Goal: Task Accomplishment & Management: Complete application form

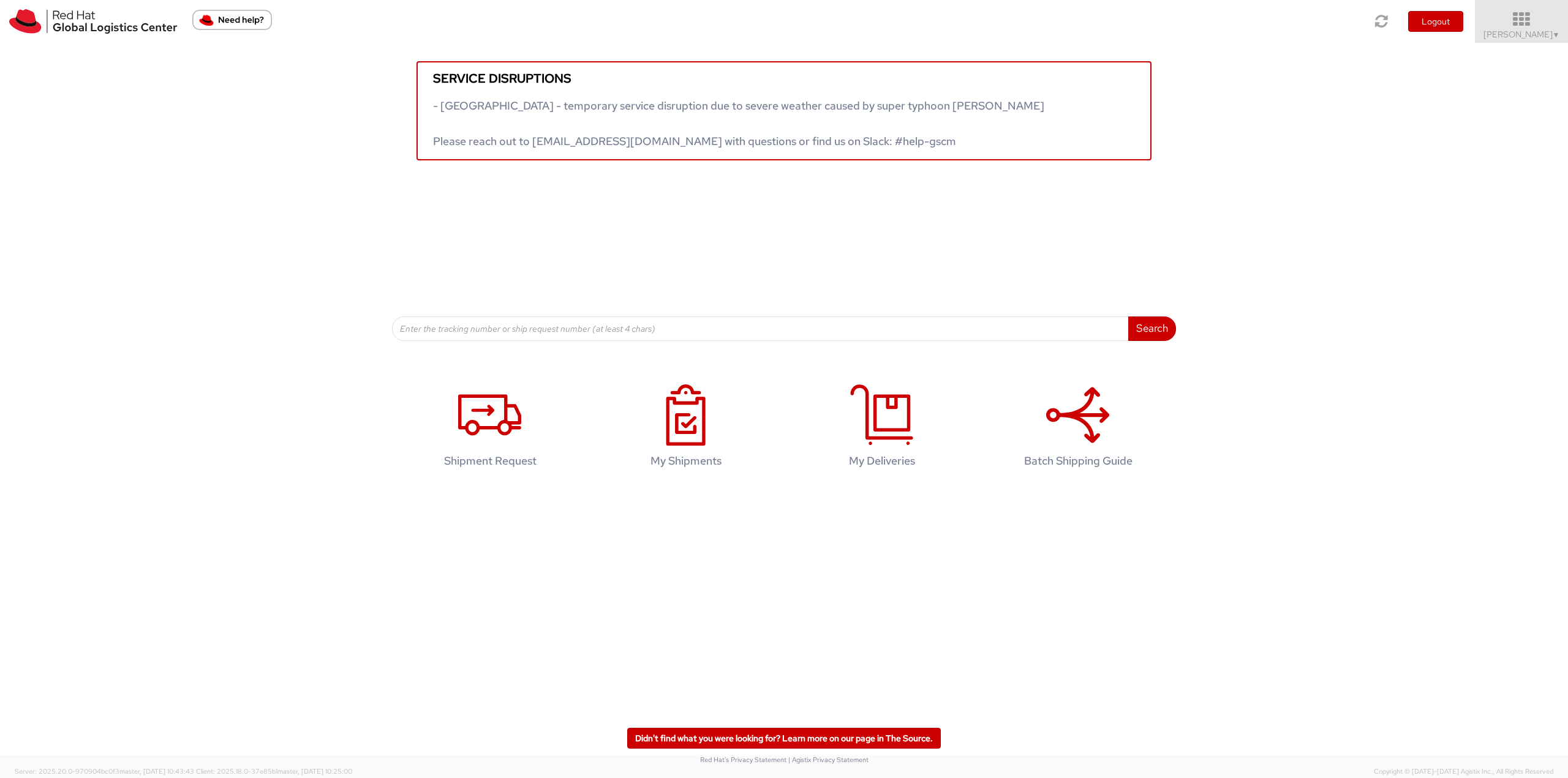
click at [1527, 21] on icon at bounding box center [1522, 19] width 107 height 17
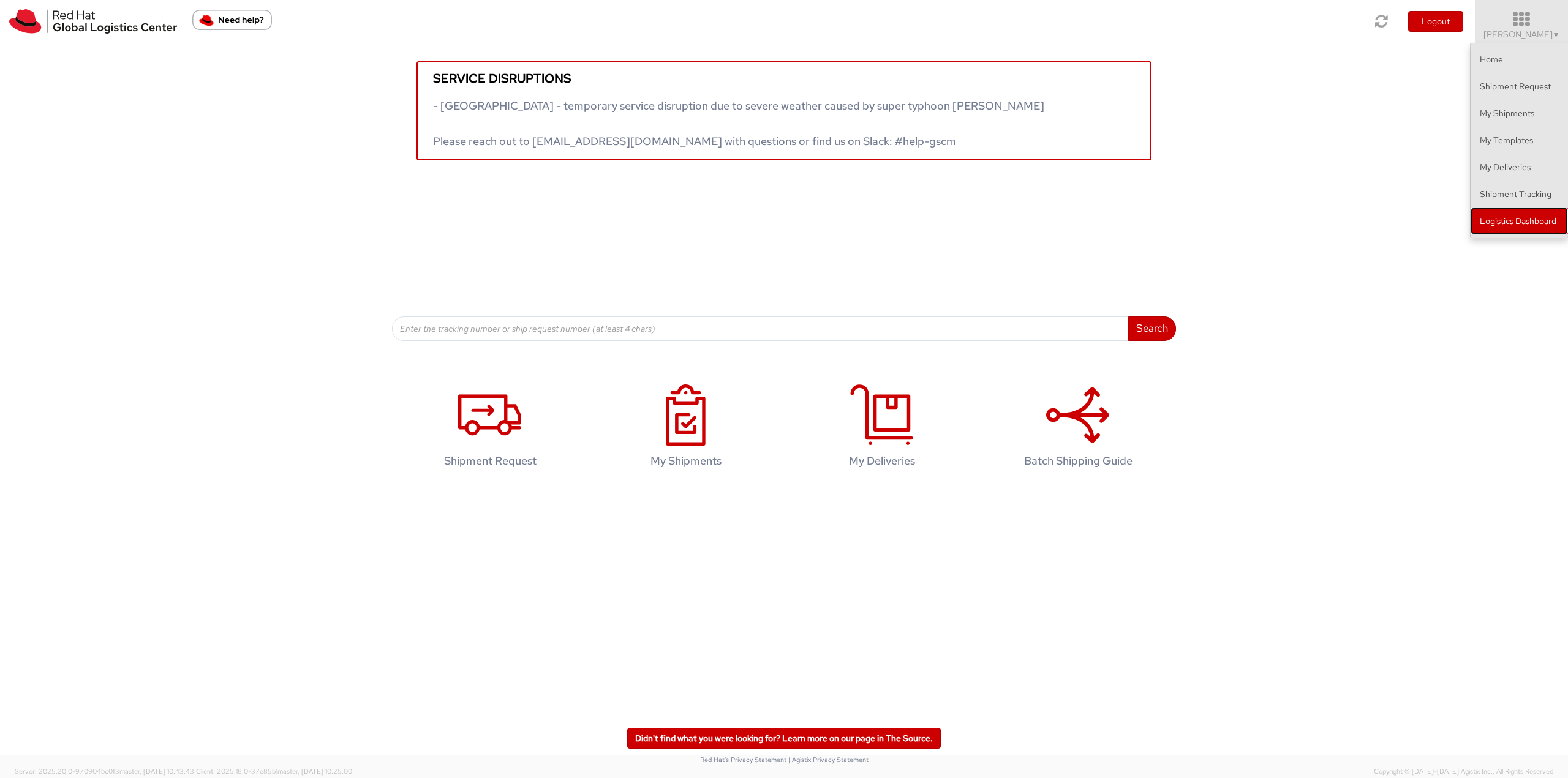
click at [1510, 231] on link "Logistics Dashboard" at bounding box center [1519, 221] width 97 height 27
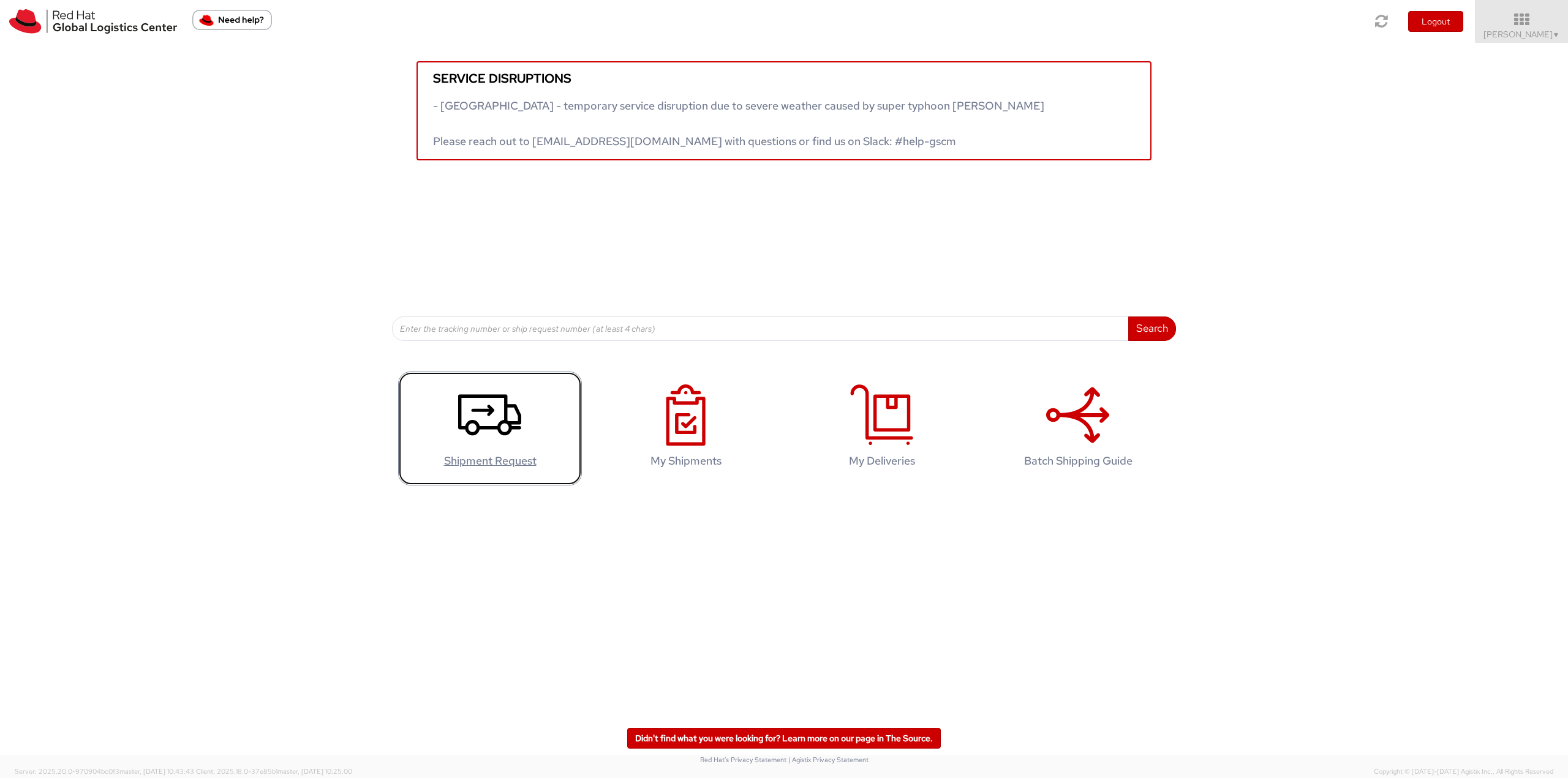
click at [537, 455] on h4 "Shipment Request" at bounding box center [490, 461] width 158 height 12
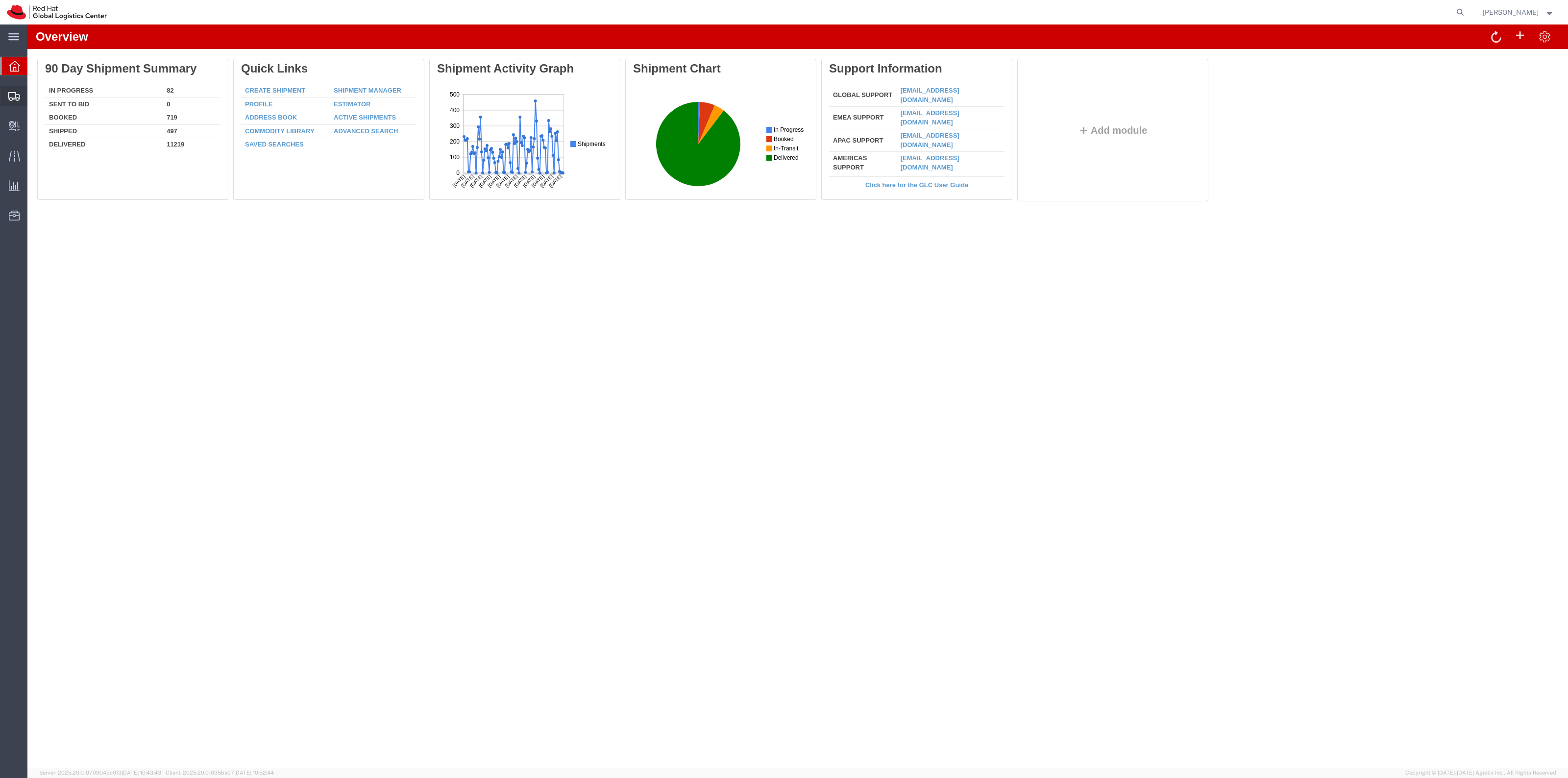
click at [0, 0] on span "Shipment Manager" at bounding box center [0, 0] width 0 height 0
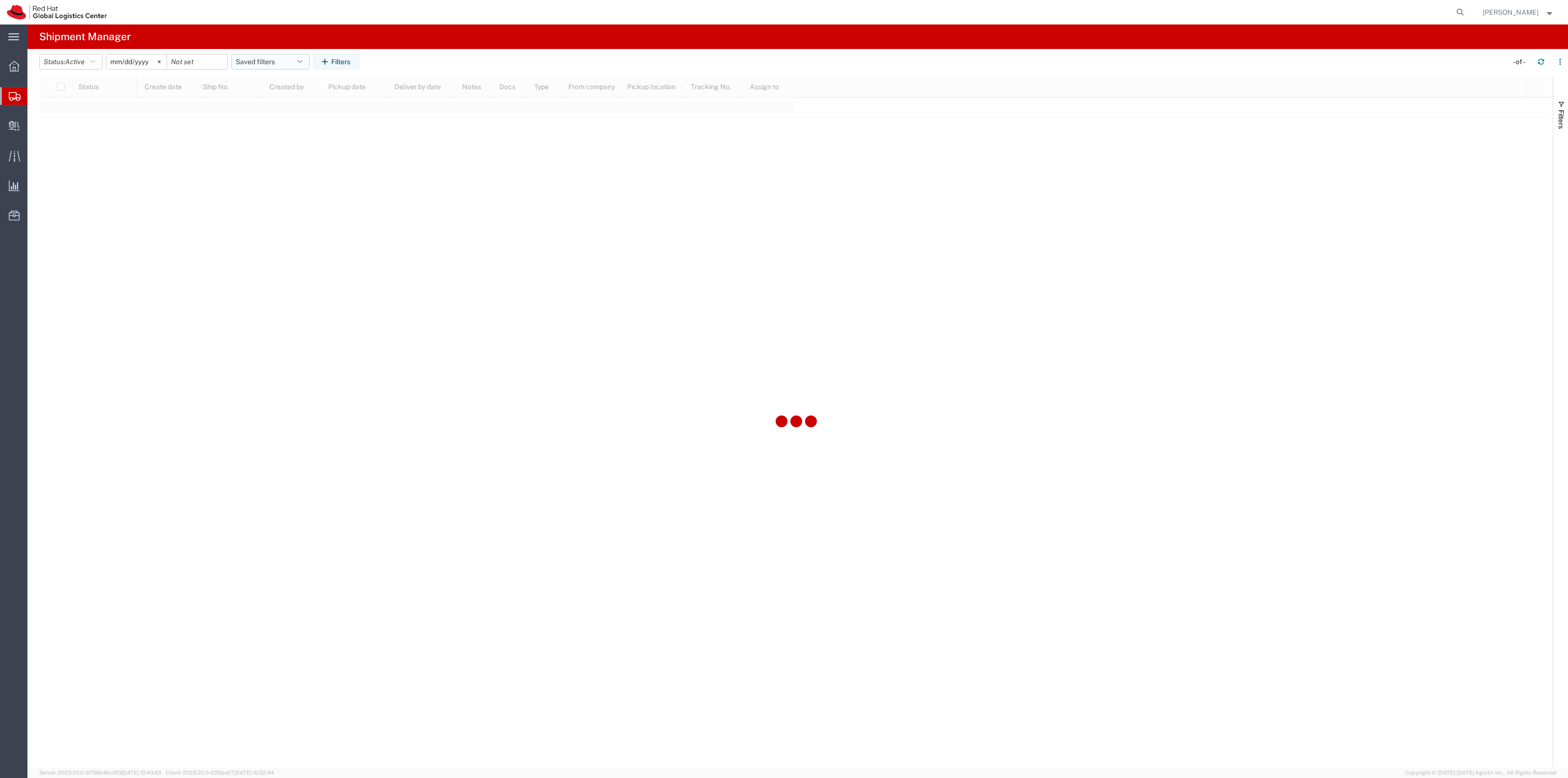
click at [270, 60] on button "Saved filters" at bounding box center [270, 62] width 79 height 16
click at [268, 107] on span "New filter save" at bounding box center [296, 105] width 128 height 18
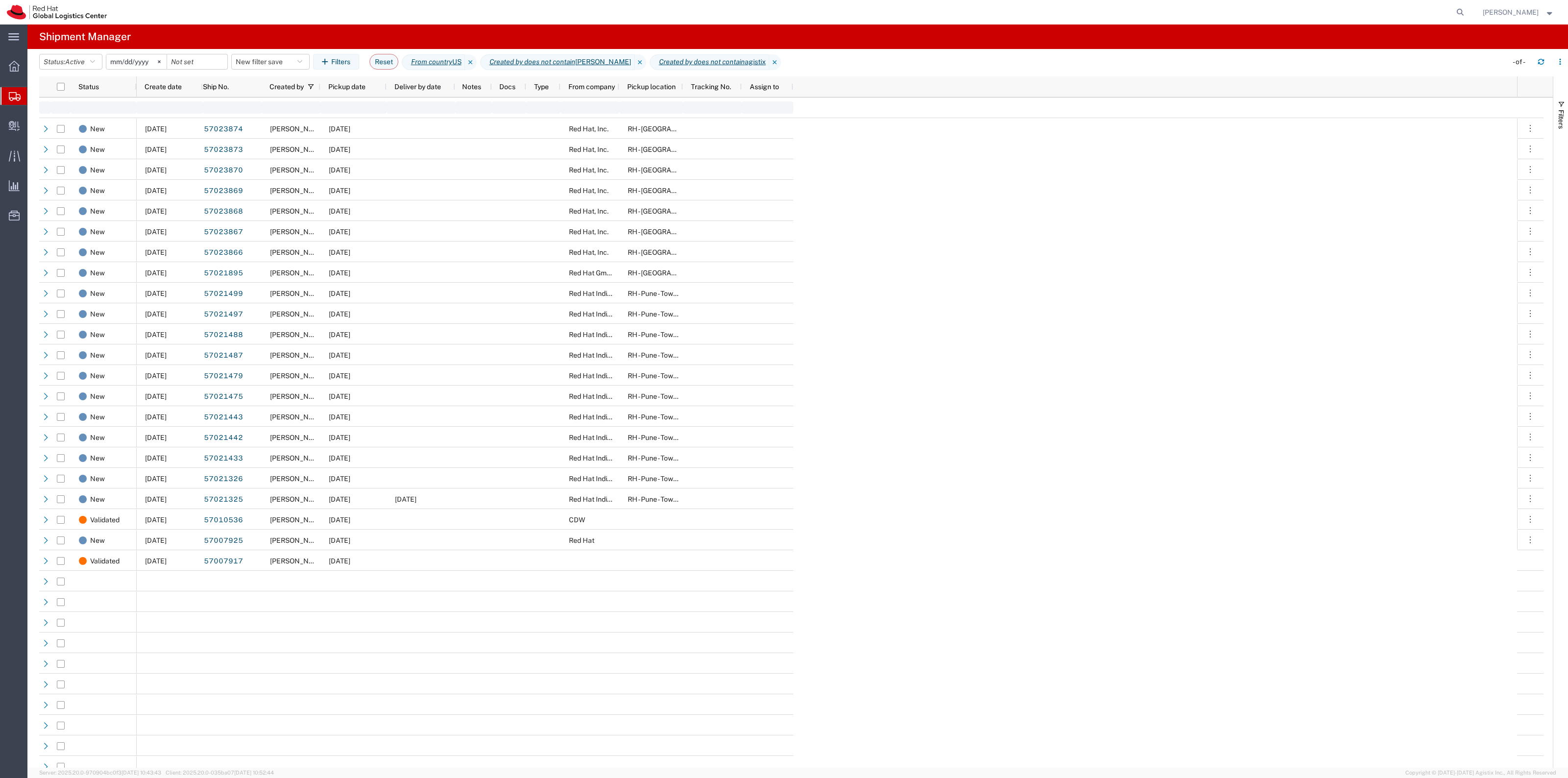
type input "2022-06-27"
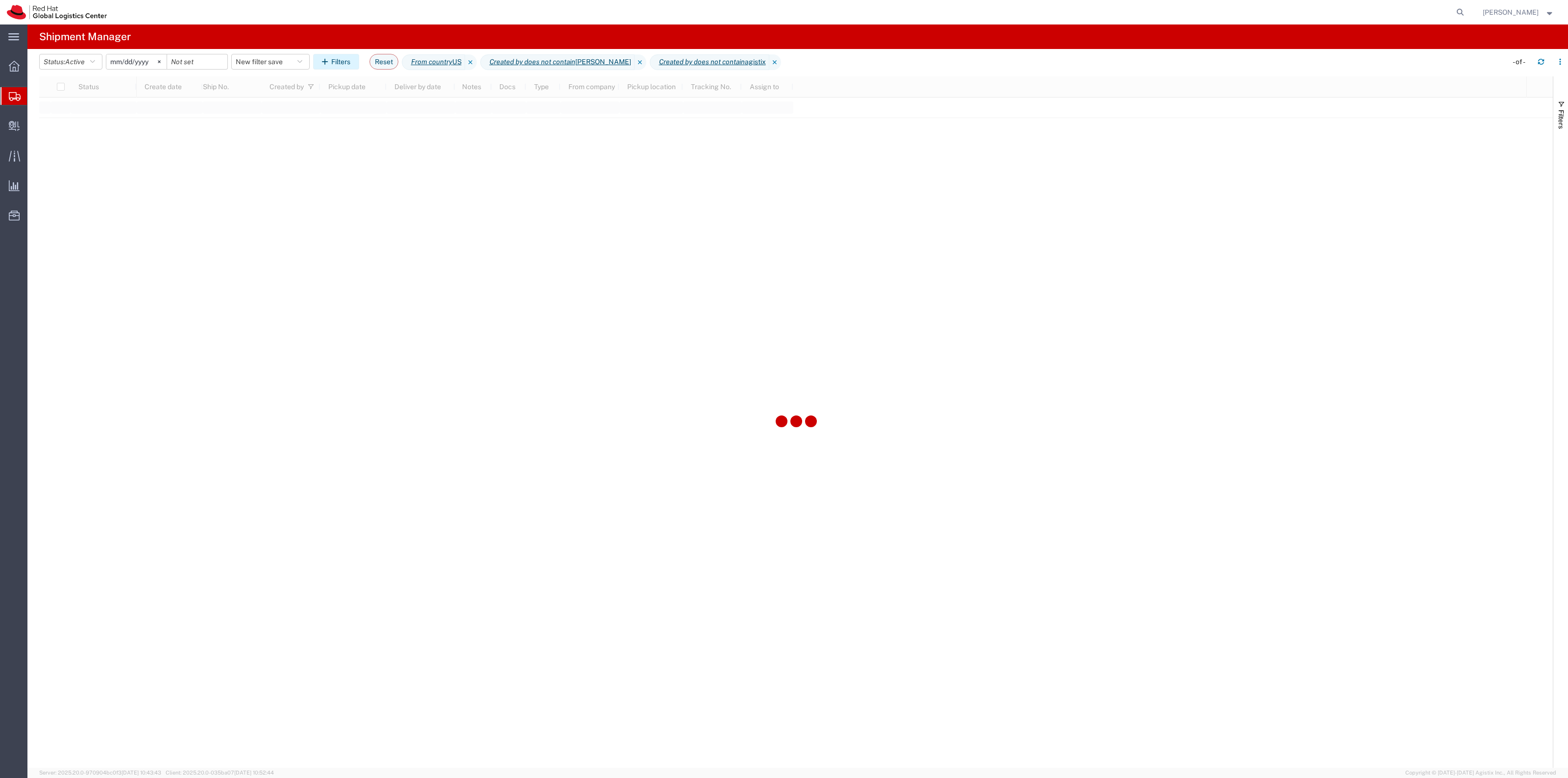
click at [346, 63] on button "Filters" at bounding box center [336, 62] width 46 height 16
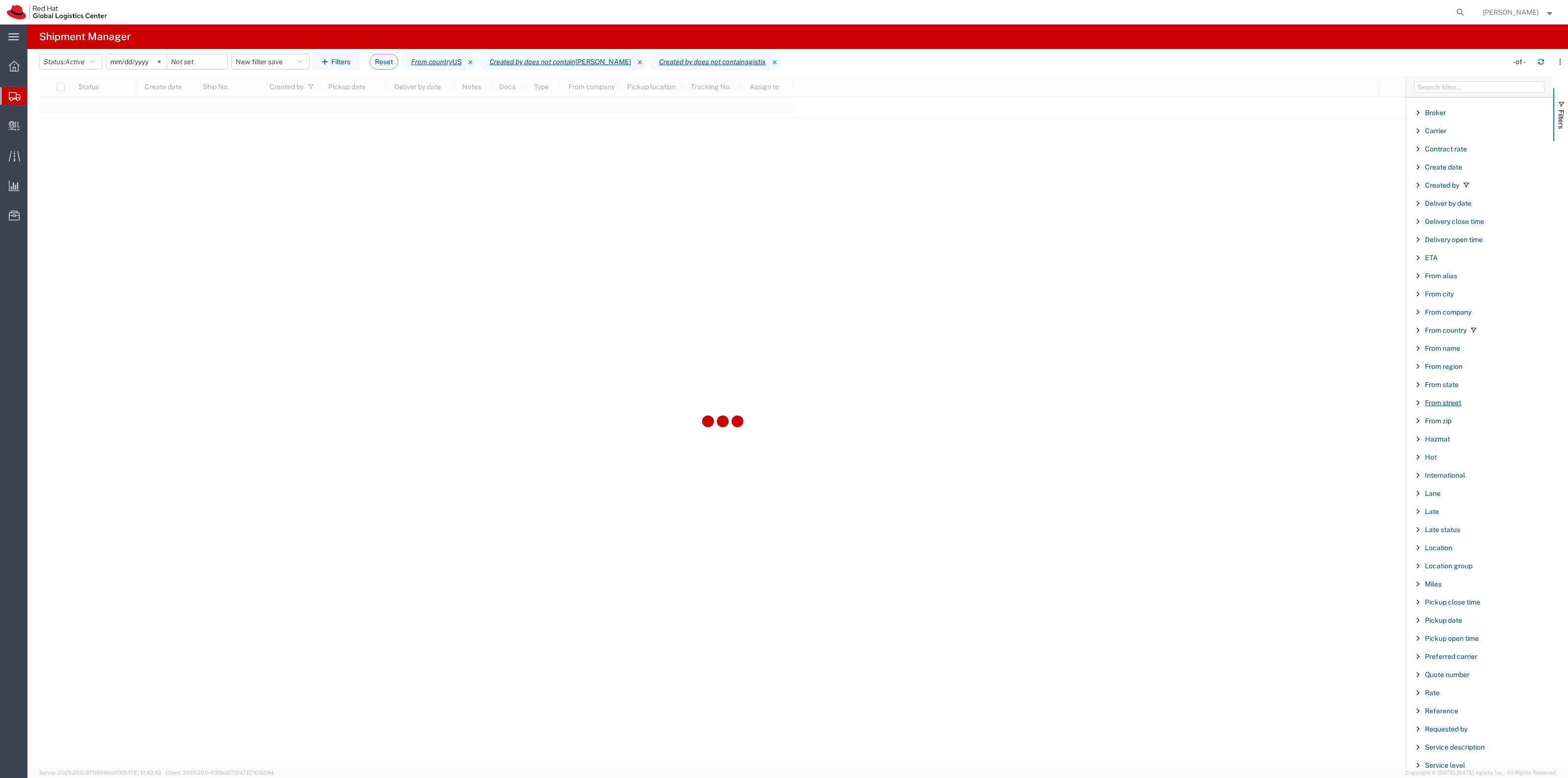
scroll to position [122, 0]
click at [1444, 712] on span "Reference" at bounding box center [1441, 709] width 33 height 8
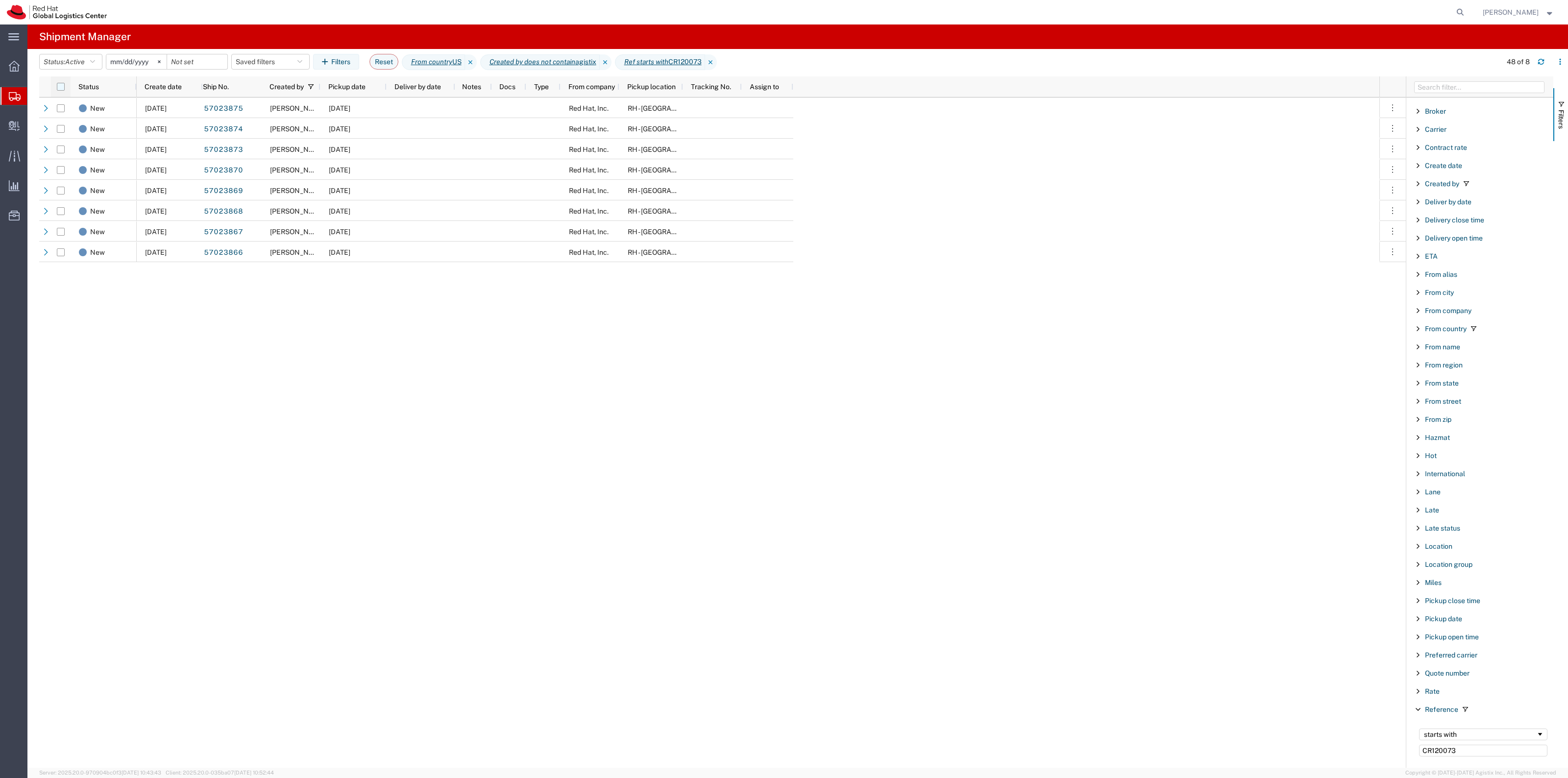
type input "CR120073"
click at [61, 84] on input "checkbox" at bounding box center [60, 86] width 8 height 8
checkbox input "true"
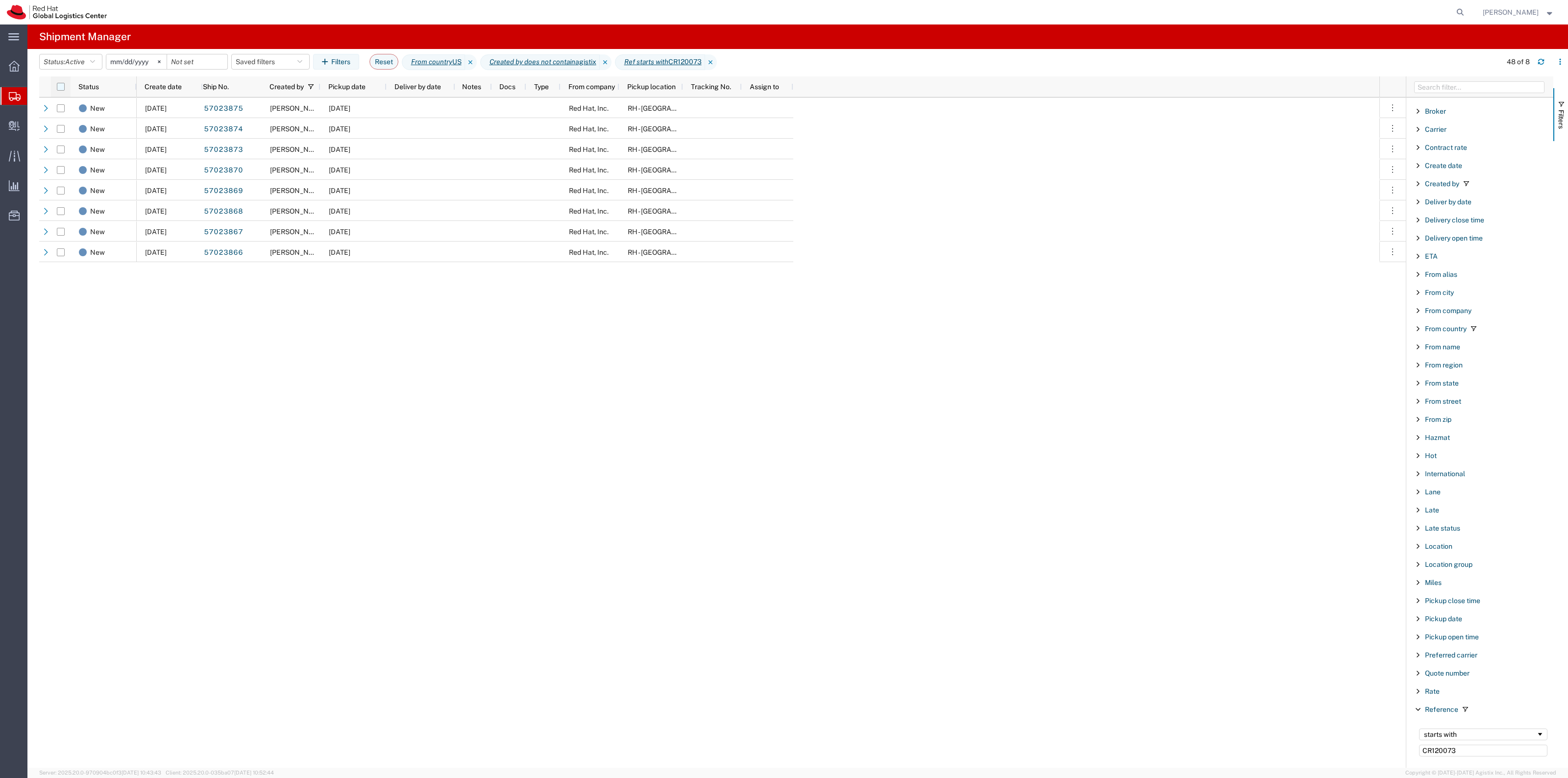
checkbox input "true"
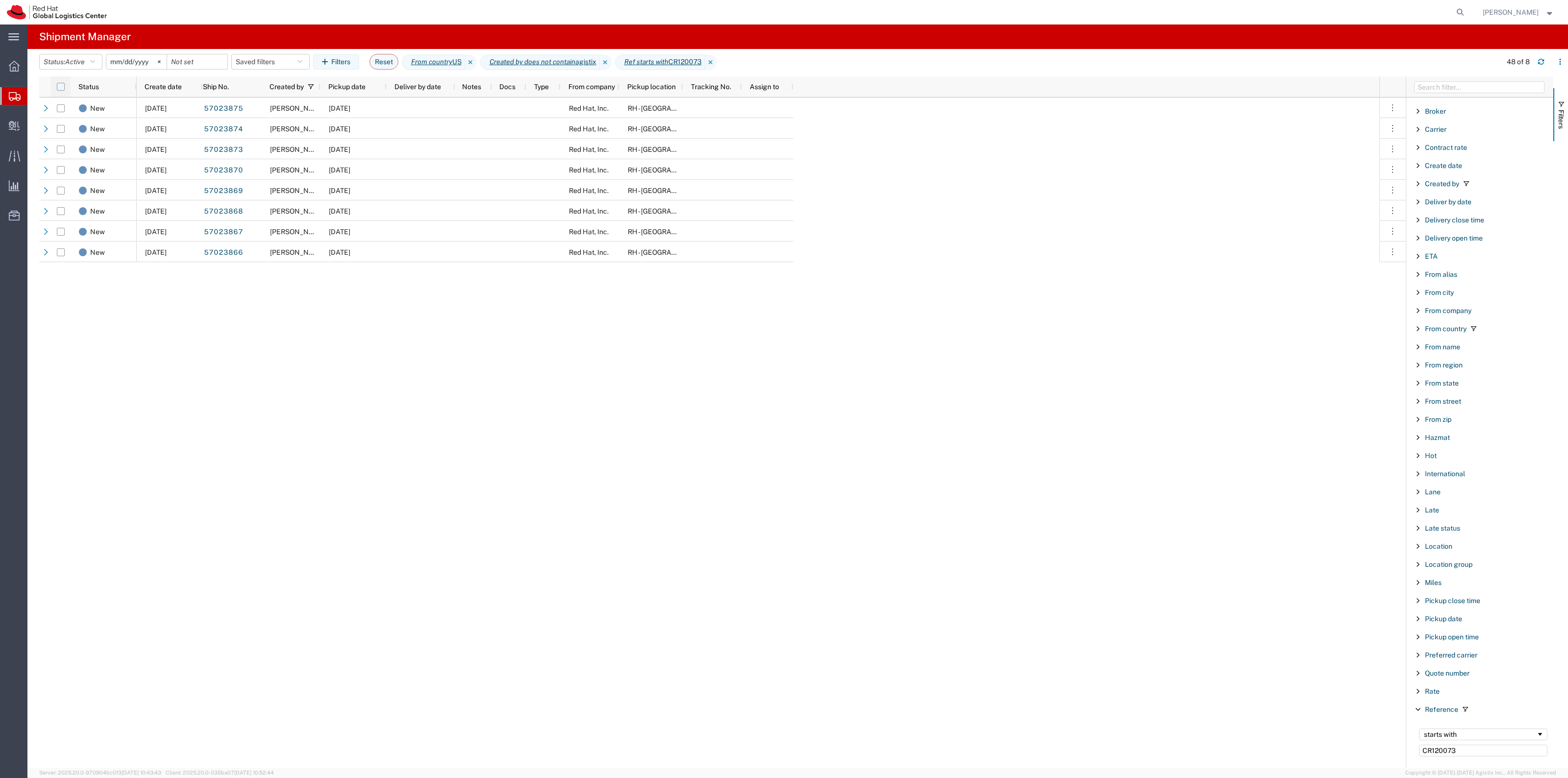
checkbox input "true"
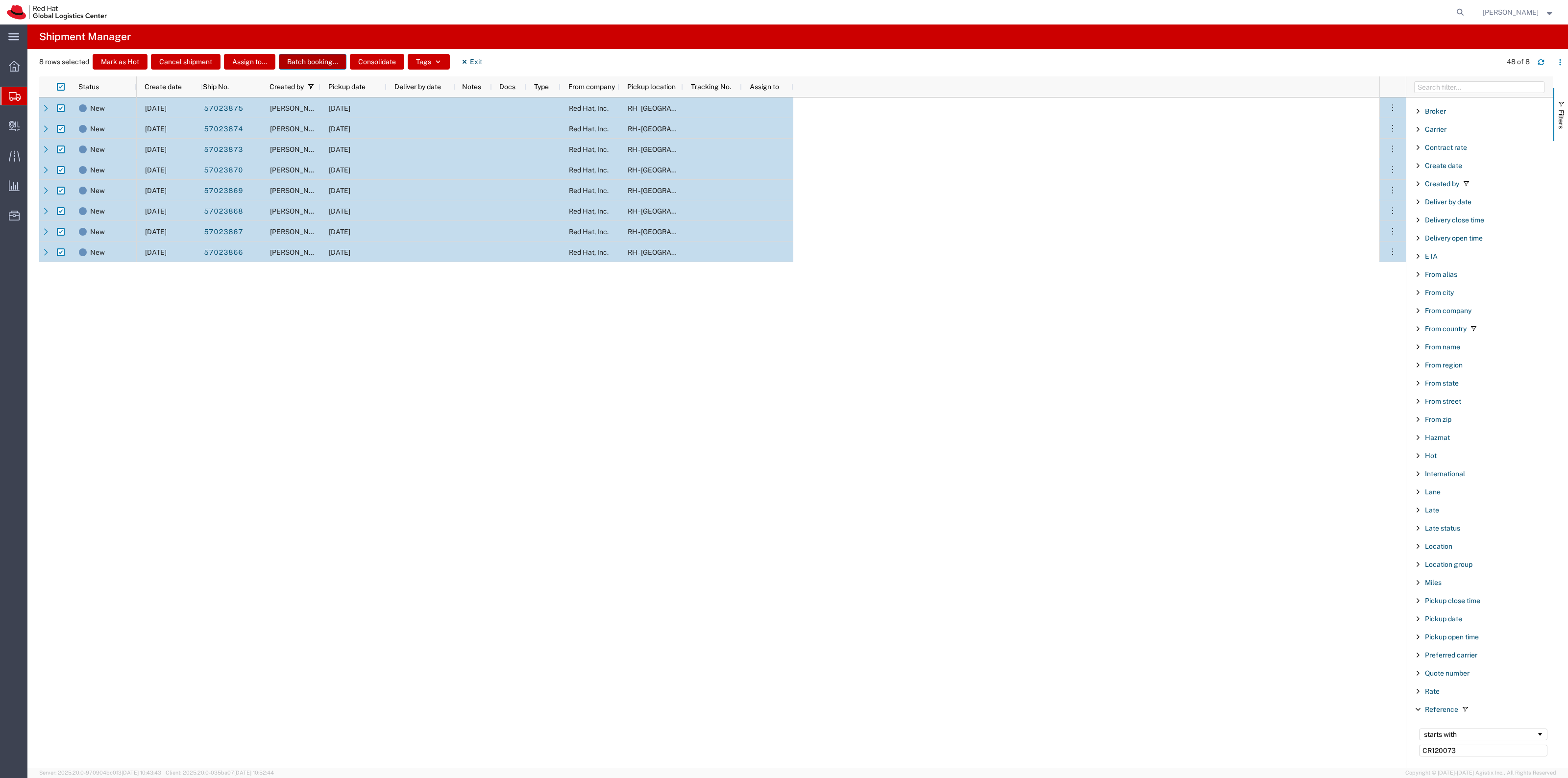
click at [329, 54] on button "Batch booking..." at bounding box center [312, 62] width 68 height 16
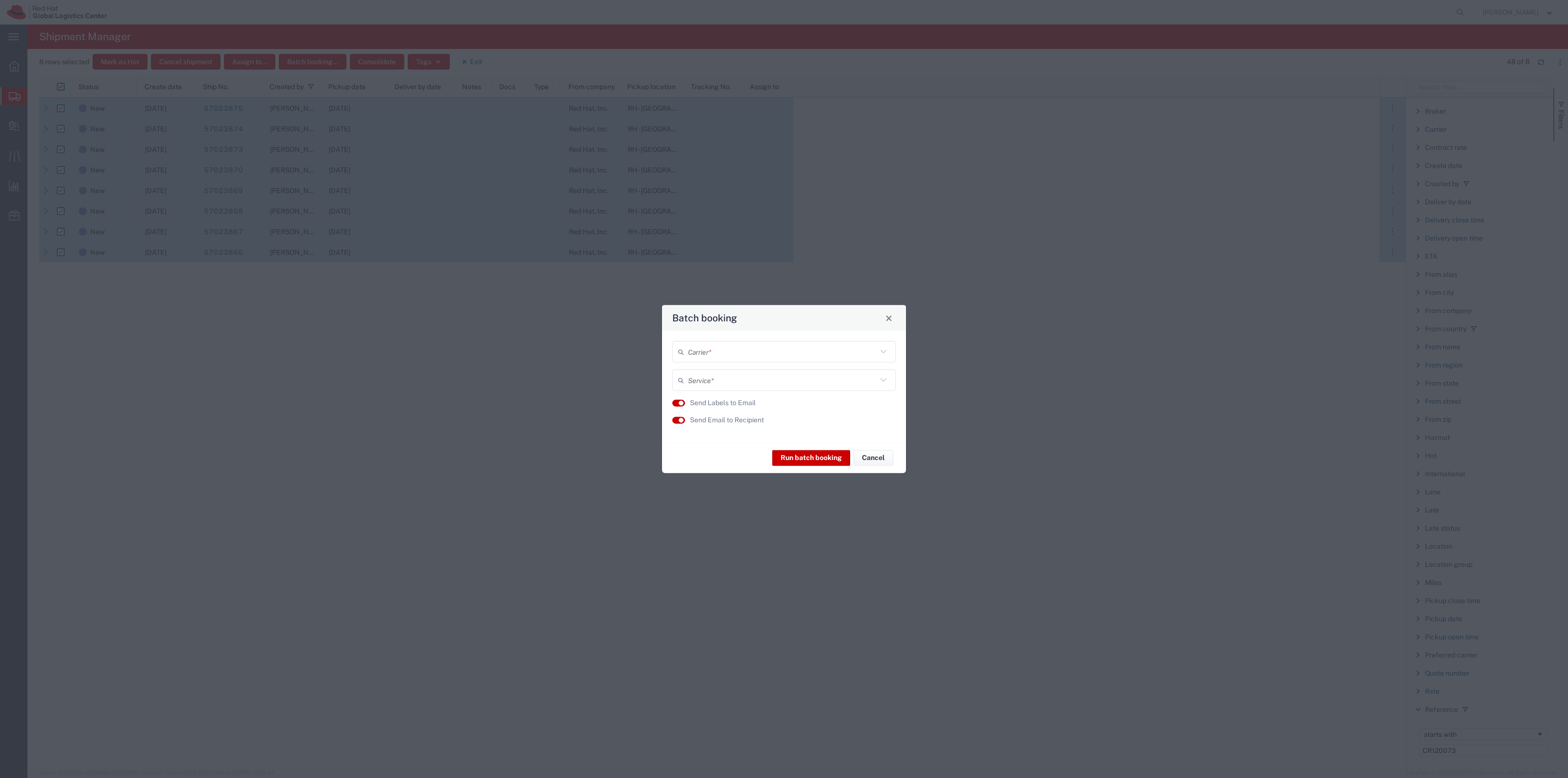
click at [767, 356] on input "text" at bounding box center [782, 352] width 189 height 17
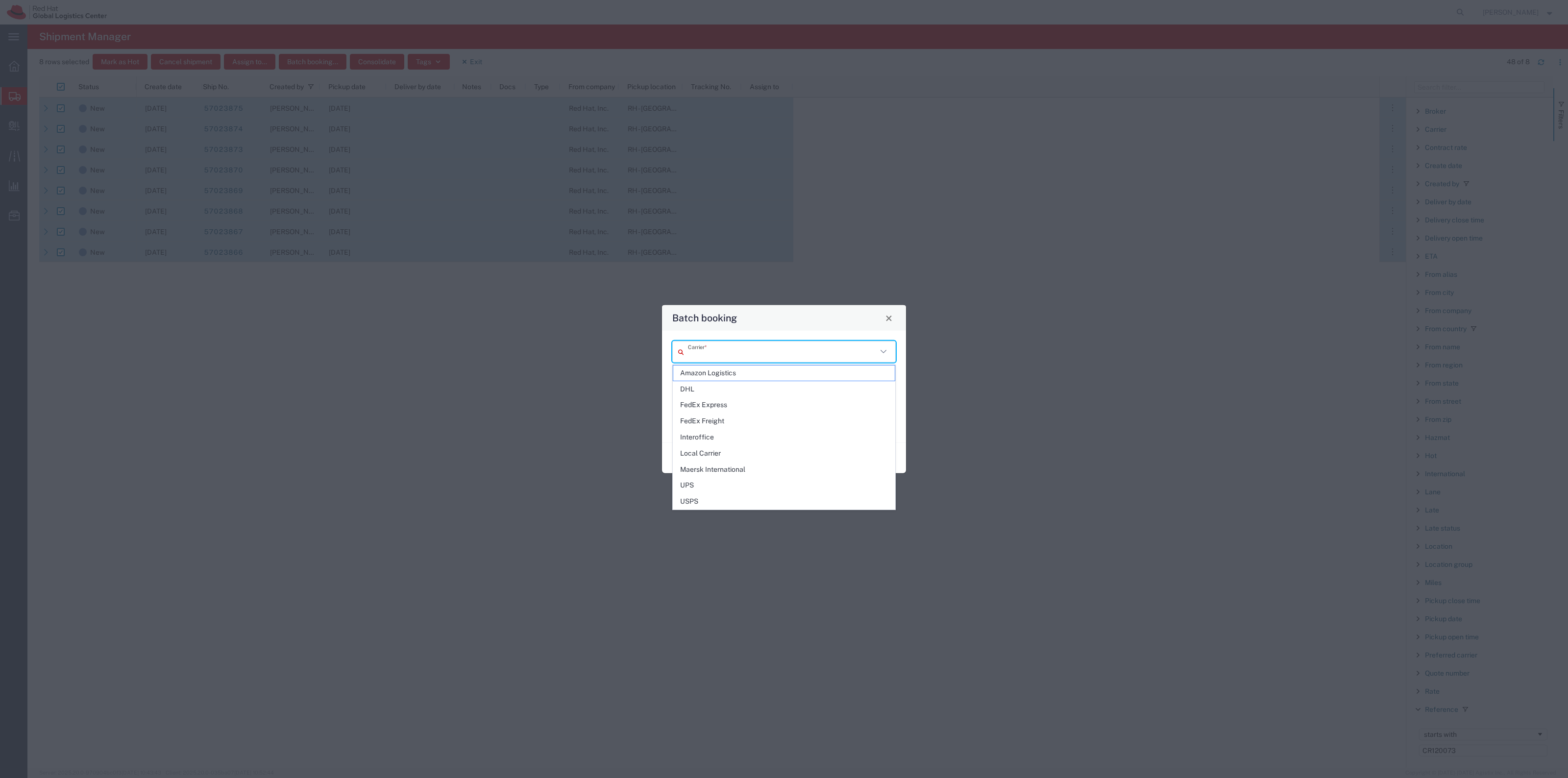
click at [768, 404] on span "FedEx Express" at bounding box center [784, 405] width 222 height 15
type input "FedEx Express"
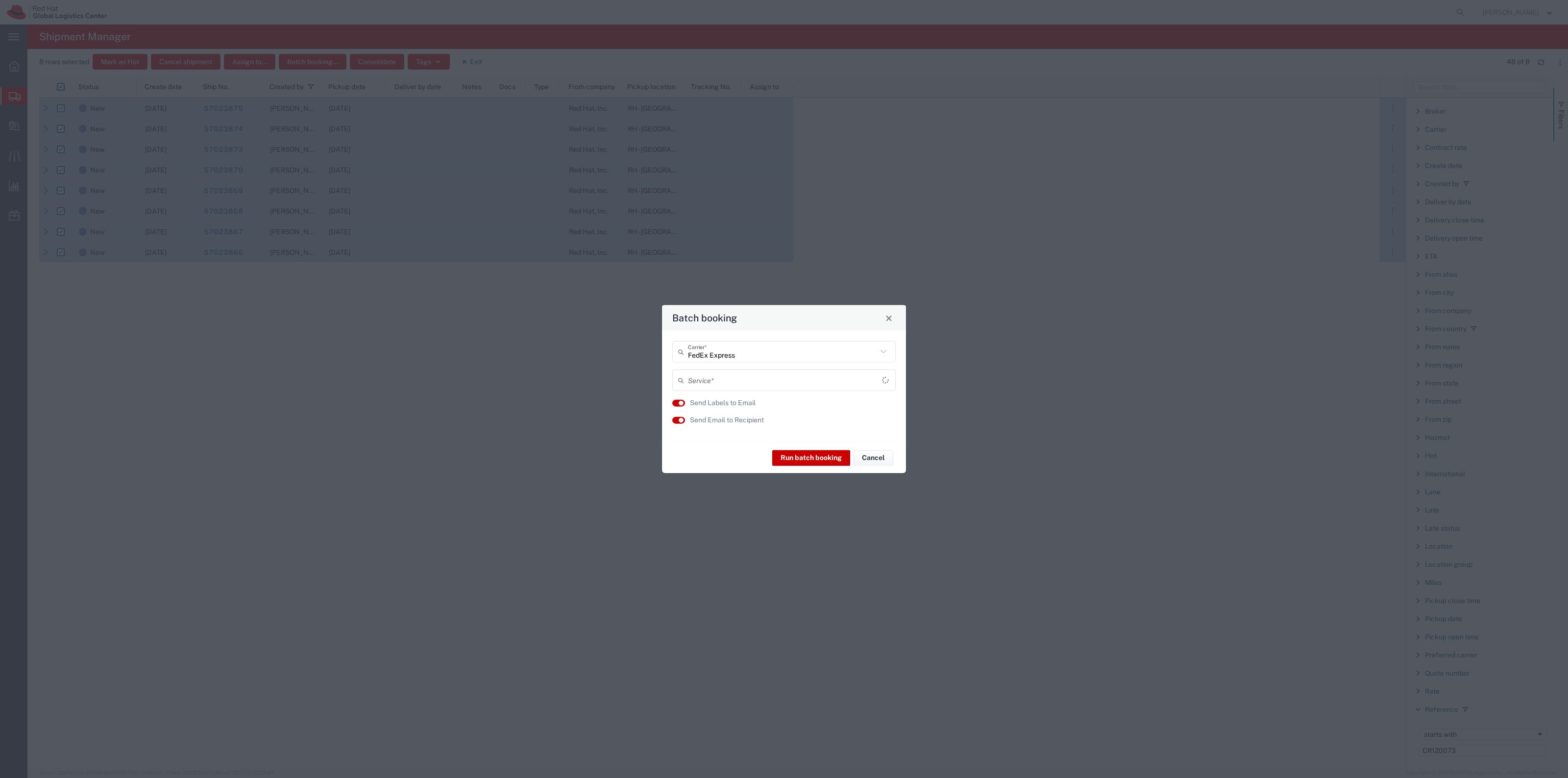
click at [738, 375] on input "text" at bounding box center [785, 380] width 194 height 17
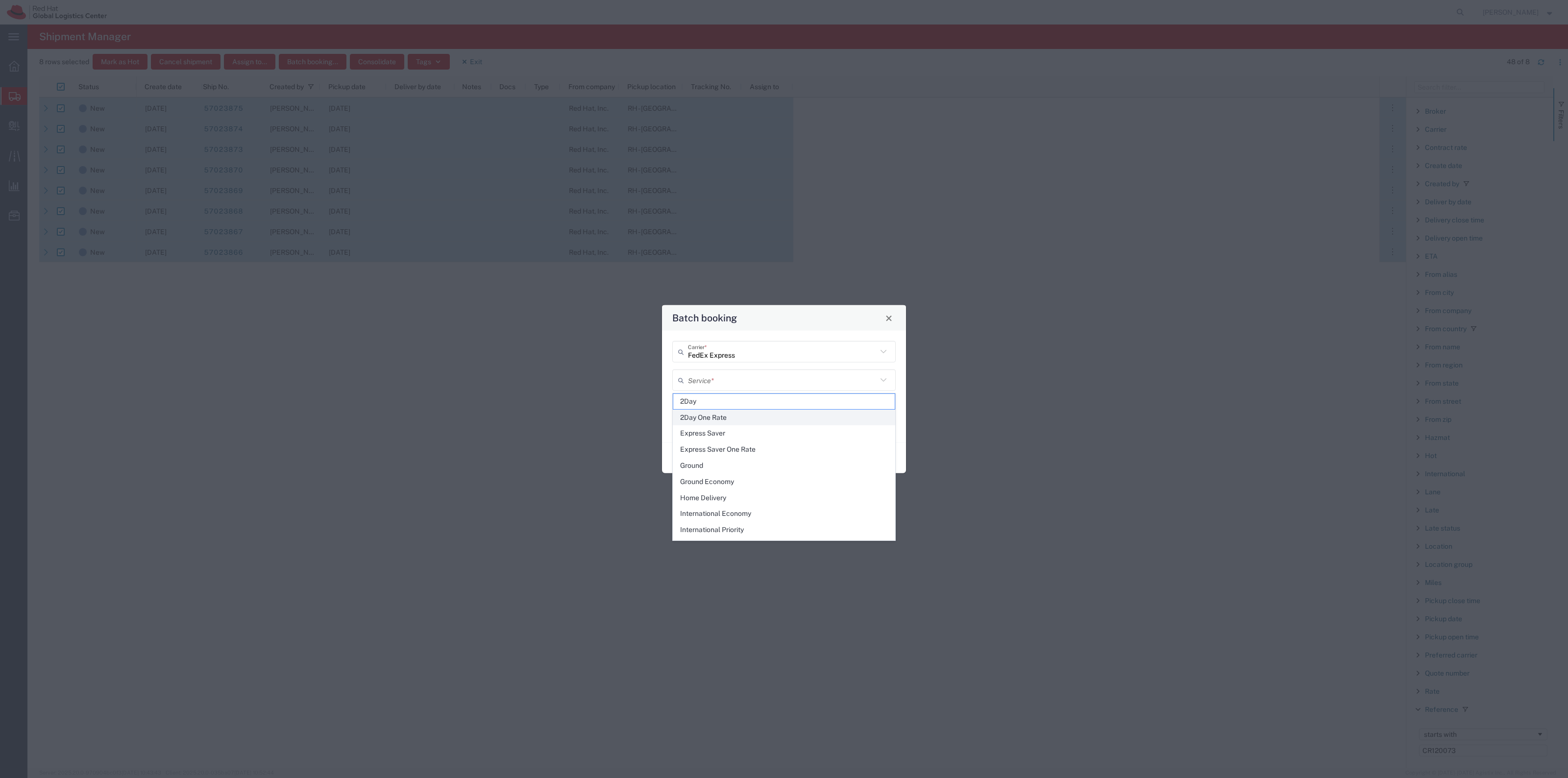
click at [730, 419] on span "2Day One Rate" at bounding box center [784, 418] width 222 height 15
type input "2Day One Rate"
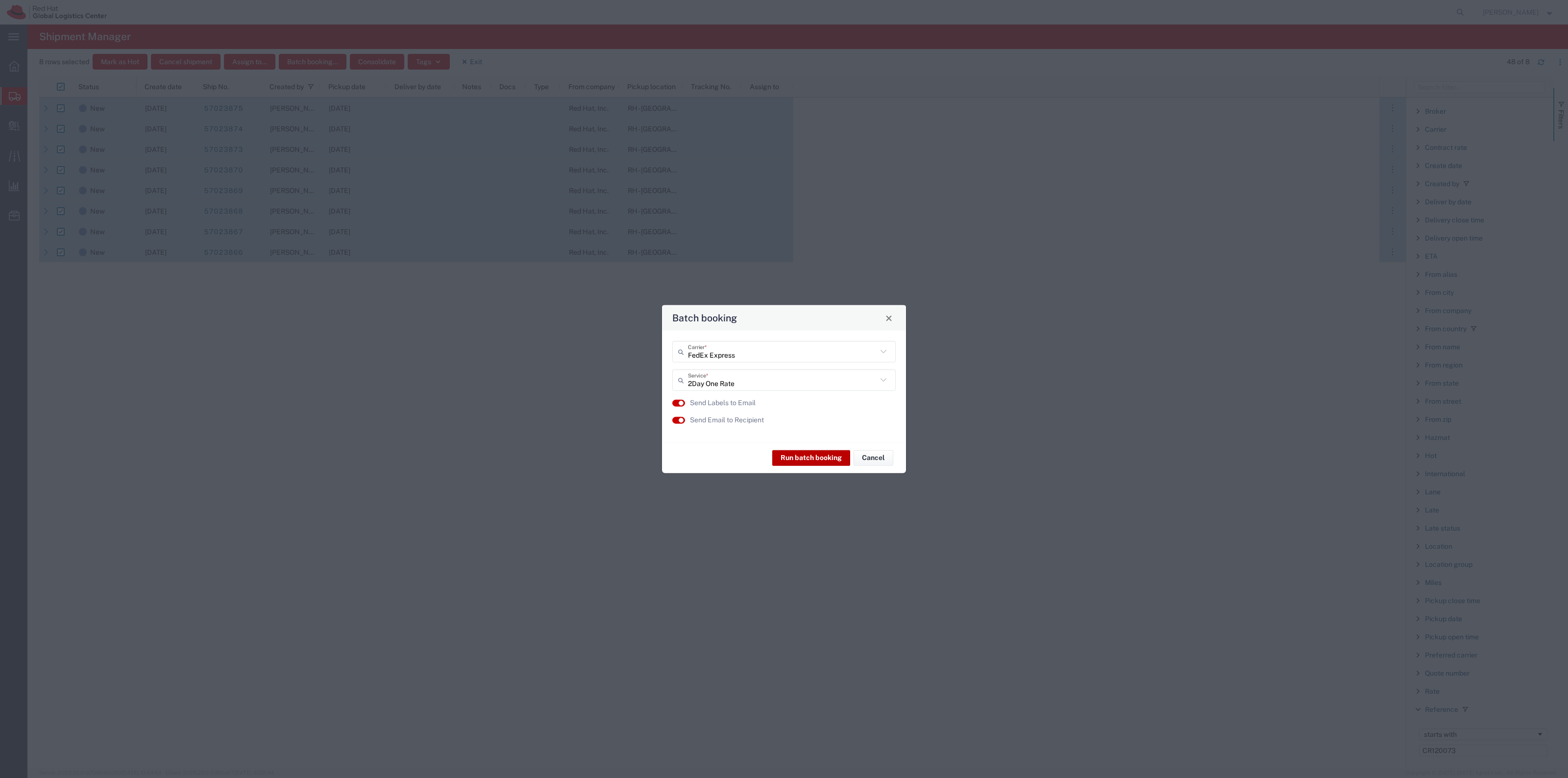
click at [817, 457] on button "Run batch booking" at bounding box center [811, 458] width 78 height 16
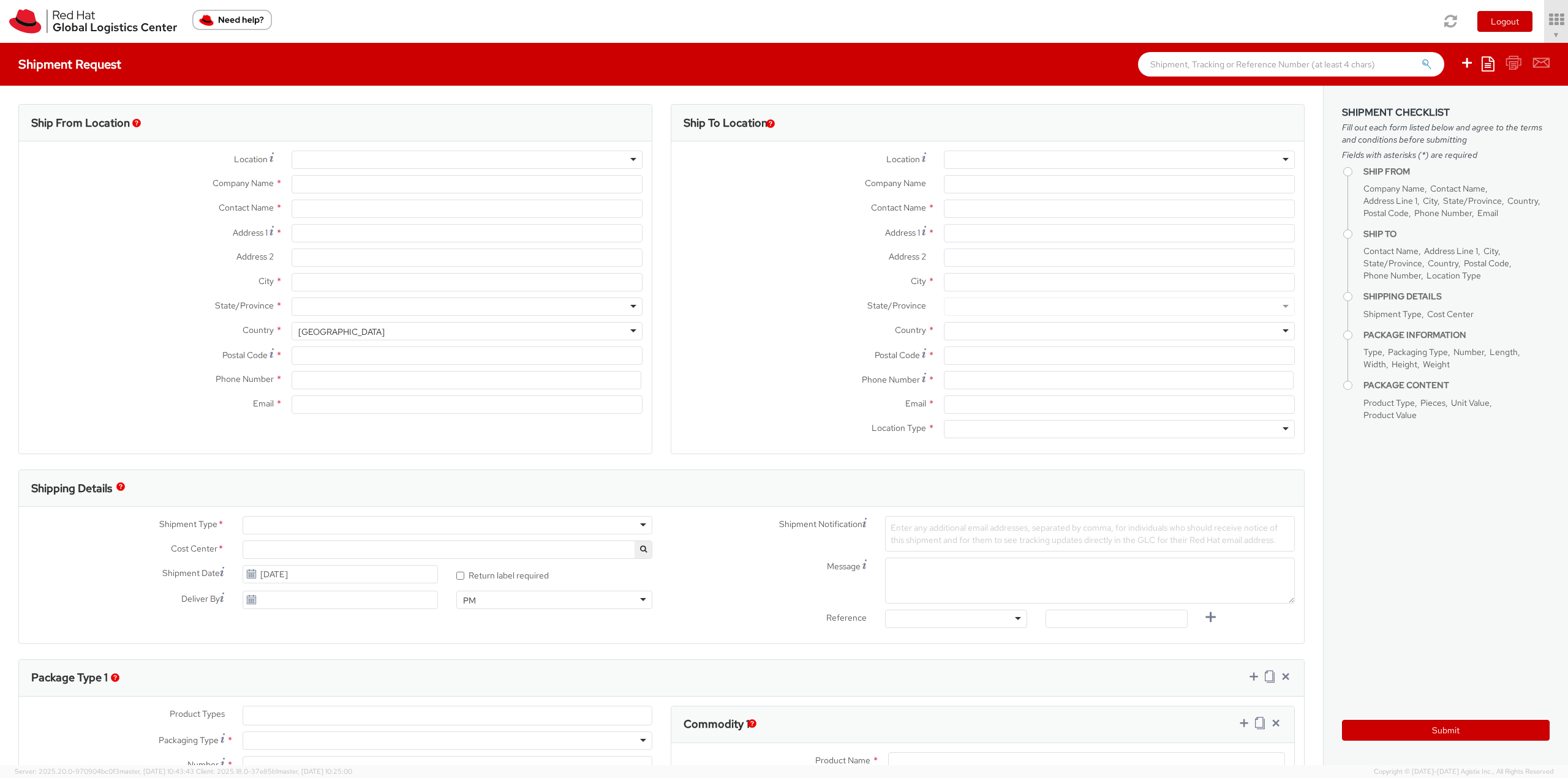
select select "901"
select select
type input "Red Hat, Inc."
type input "Robert Lomax"
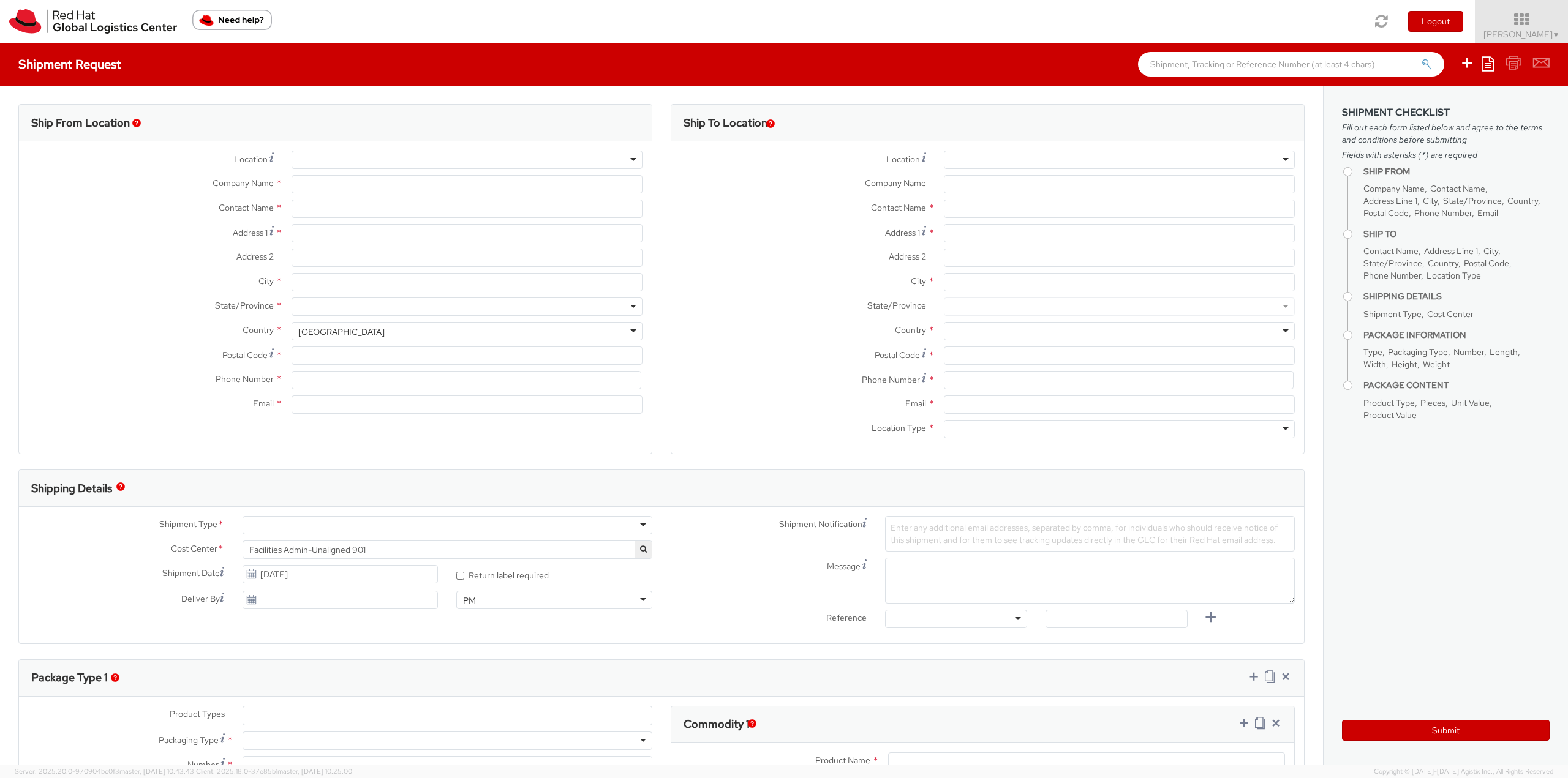
type input "100 East Davie Street"
type input "RALEIGH"
type input "27601"
type input "19198356701"
type input "rlomax@redhat.com"
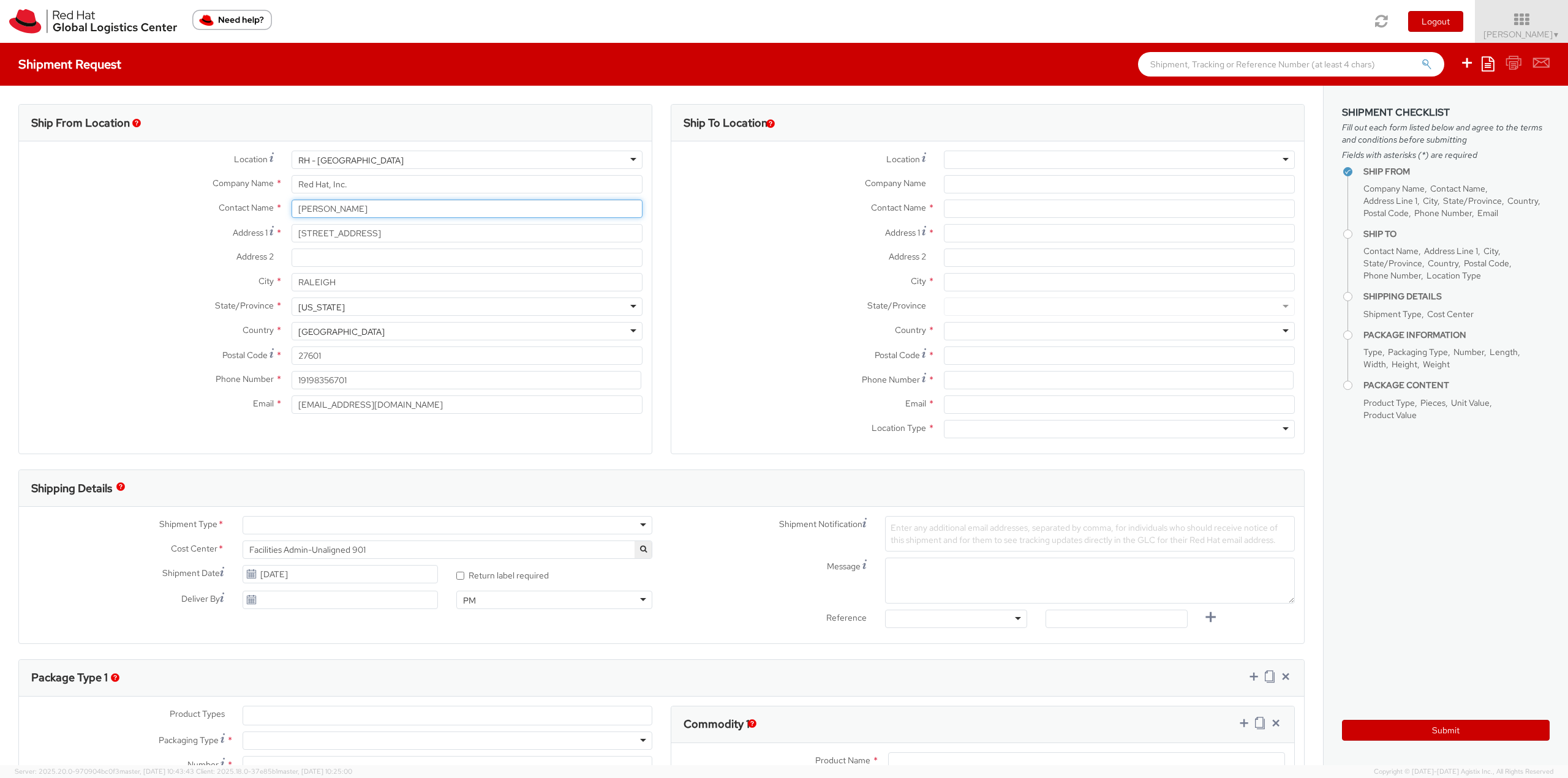
drag, startPoint x: 376, startPoint y: 210, endPoint x: 243, endPoint y: 198, distance: 133.5
click at [287, 205] on div "Robert Lomax" at bounding box center [466, 208] width 369 height 18
type input "Katie Hobbs"
click at [105, 234] on label "Address 1 *" at bounding box center [151, 233] width 263 height 17
click at [291, 234] on input "100 East Davie Street" at bounding box center [466, 233] width 351 height 18
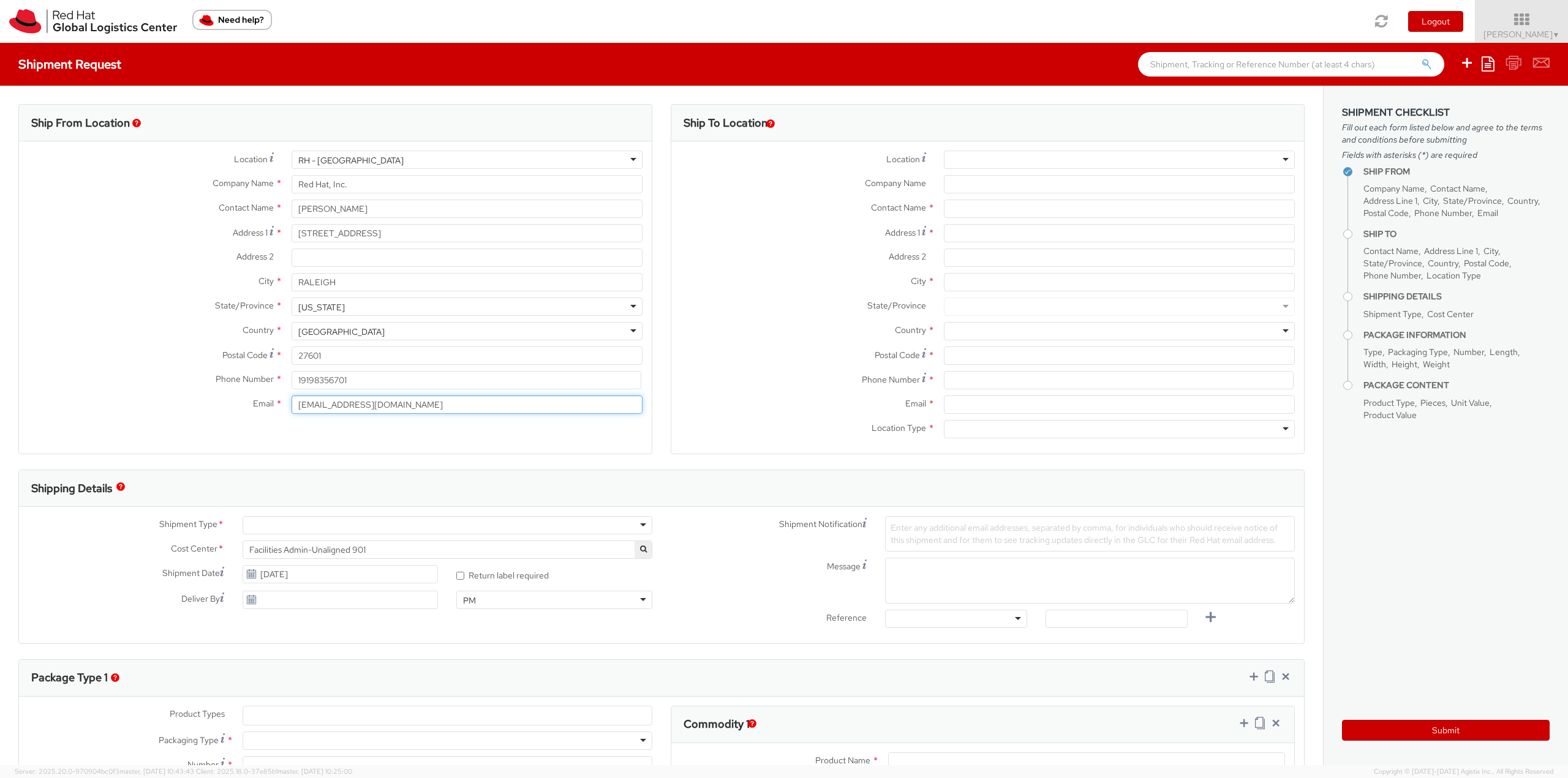
drag, startPoint x: 402, startPoint y: 402, endPoint x: 297, endPoint y: 391, distance: 105.6
click at [297, 391] on div "Location * RH - Raleigh RH - Raleigh RH - Amsterdam - MSO RH - Amsterdam Data C…" at bounding box center [336, 285] width 633 height 269
paste input "khobbs"
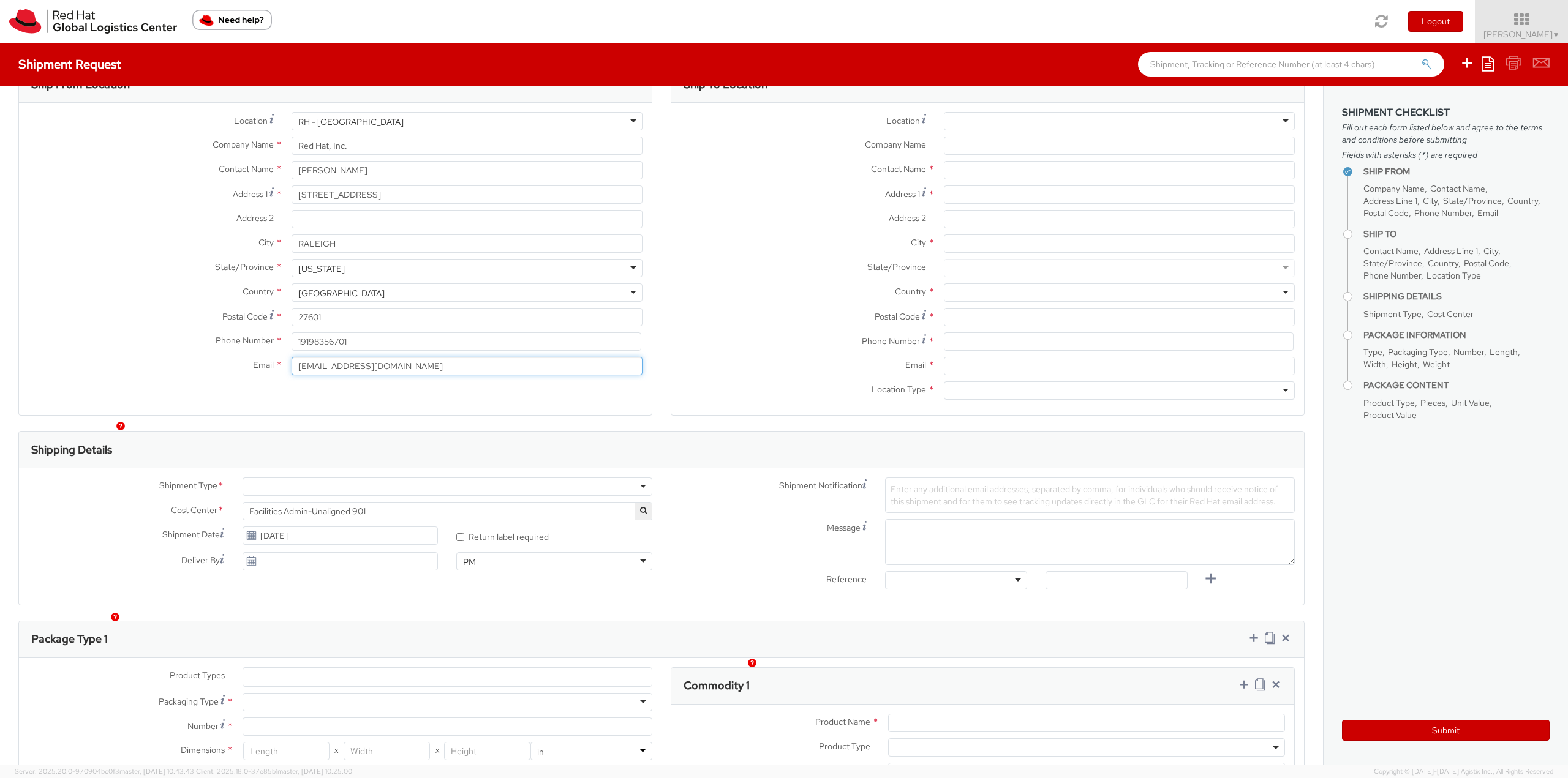
scroll to position [61, 0]
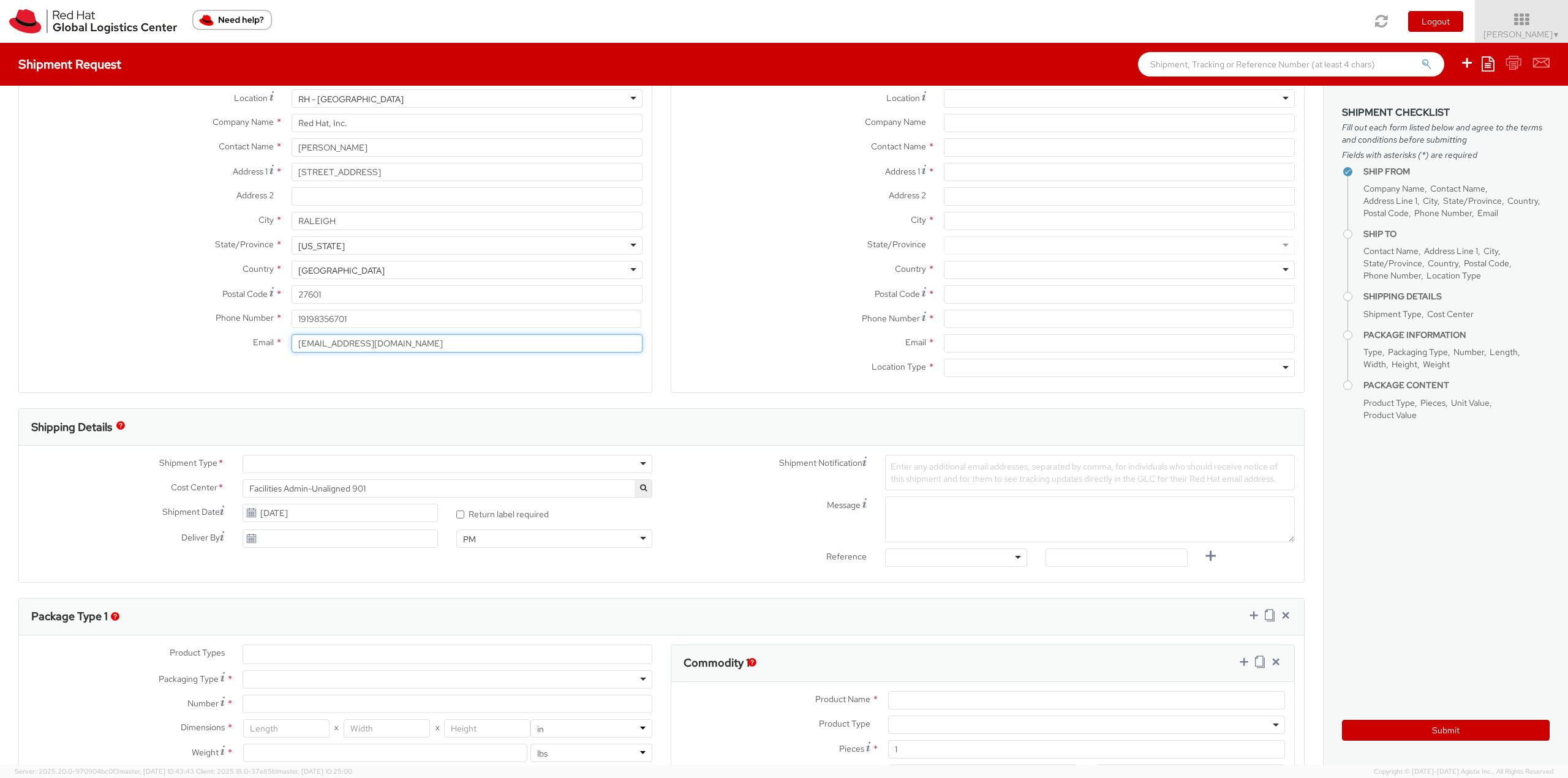
type input "khobbs@redhat.com"
click at [285, 468] on div at bounding box center [447, 464] width 410 height 18
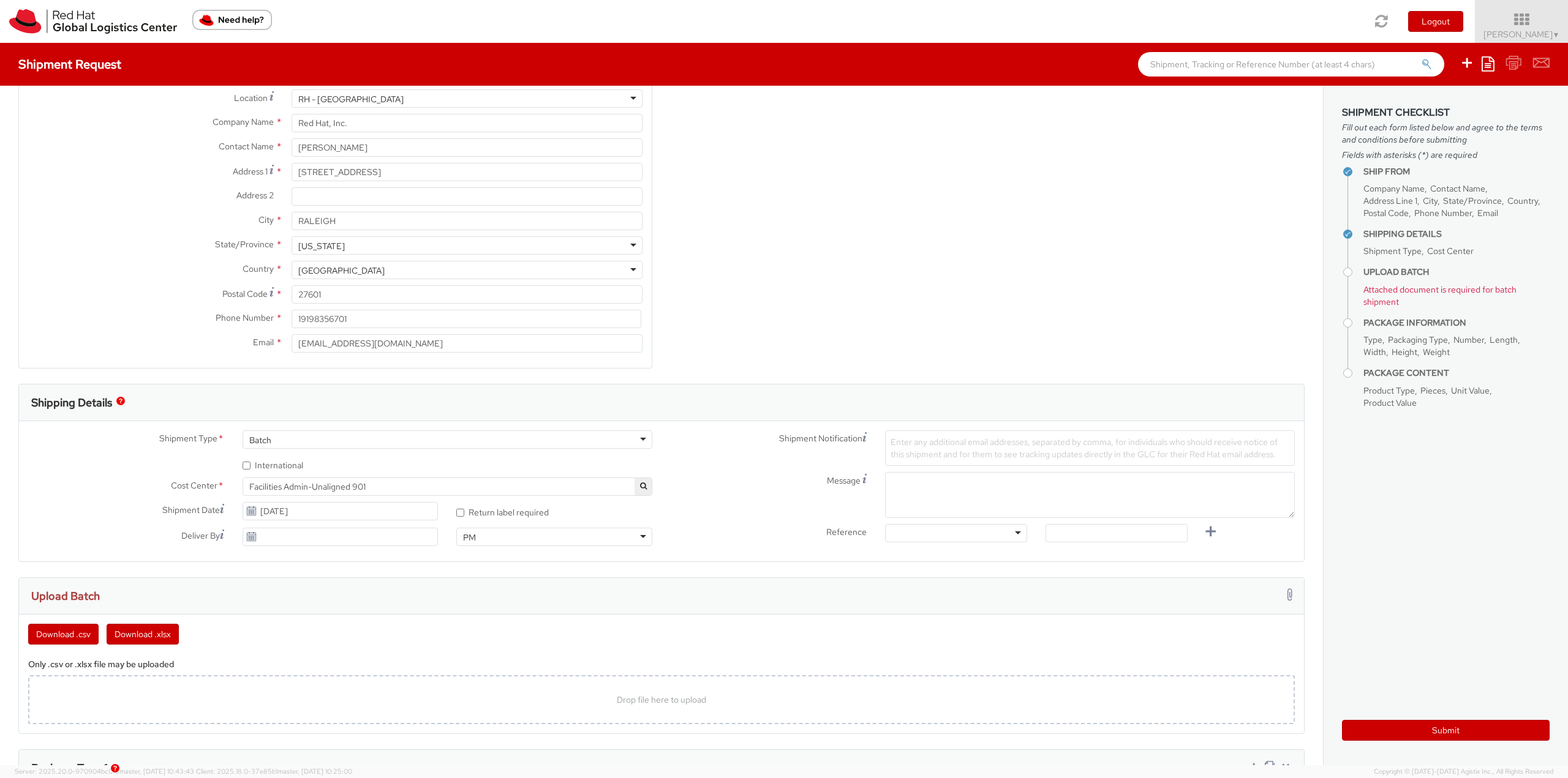
click at [431, 487] on span "Facilities Admin-Unaligned 901" at bounding box center [447, 487] width 396 height 11
click at [508, 509] on input "search" at bounding box center [446, 506] width 400 height 18
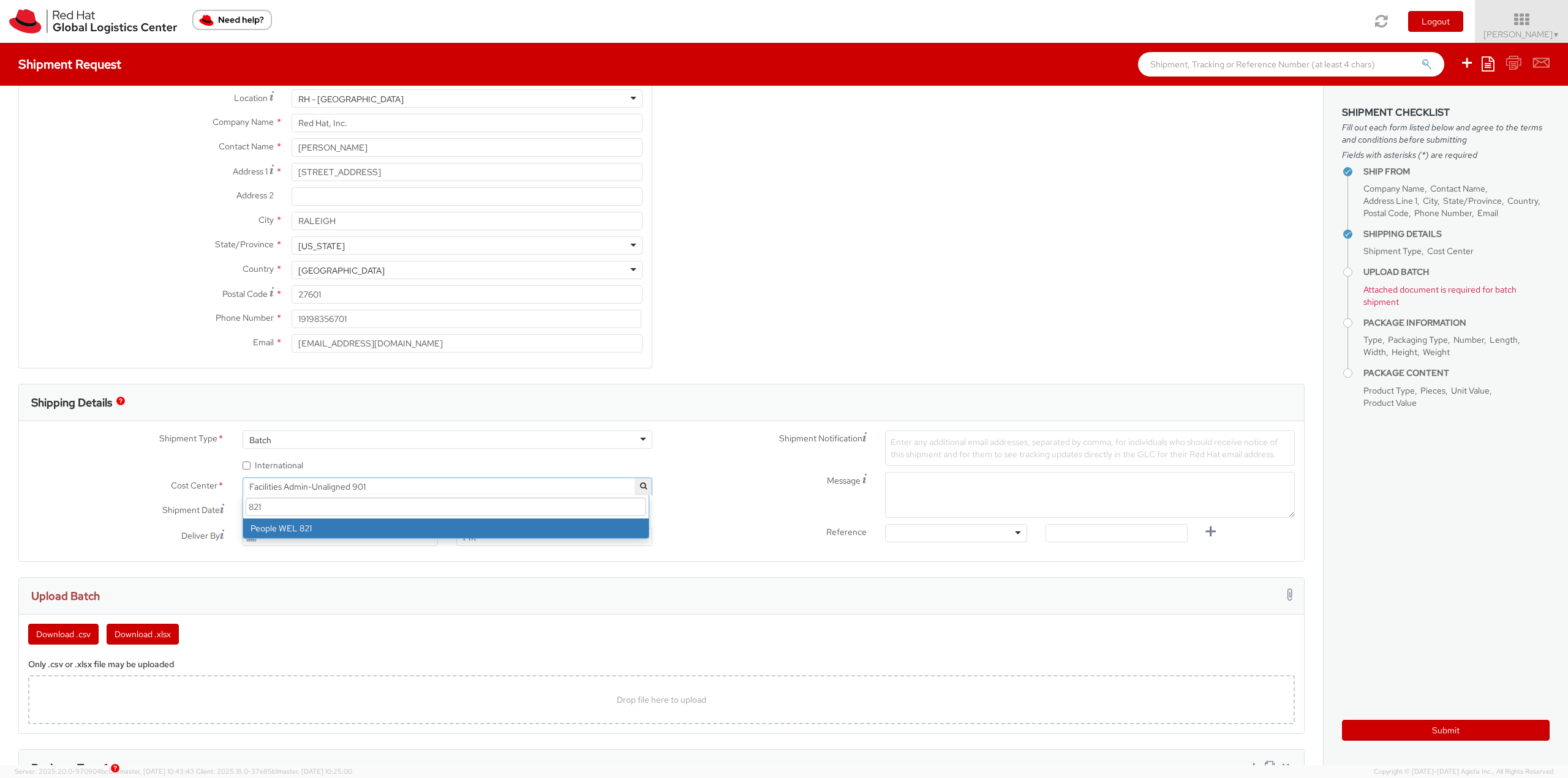
scroll to position [0, 0]
type input "821"
select select "821"
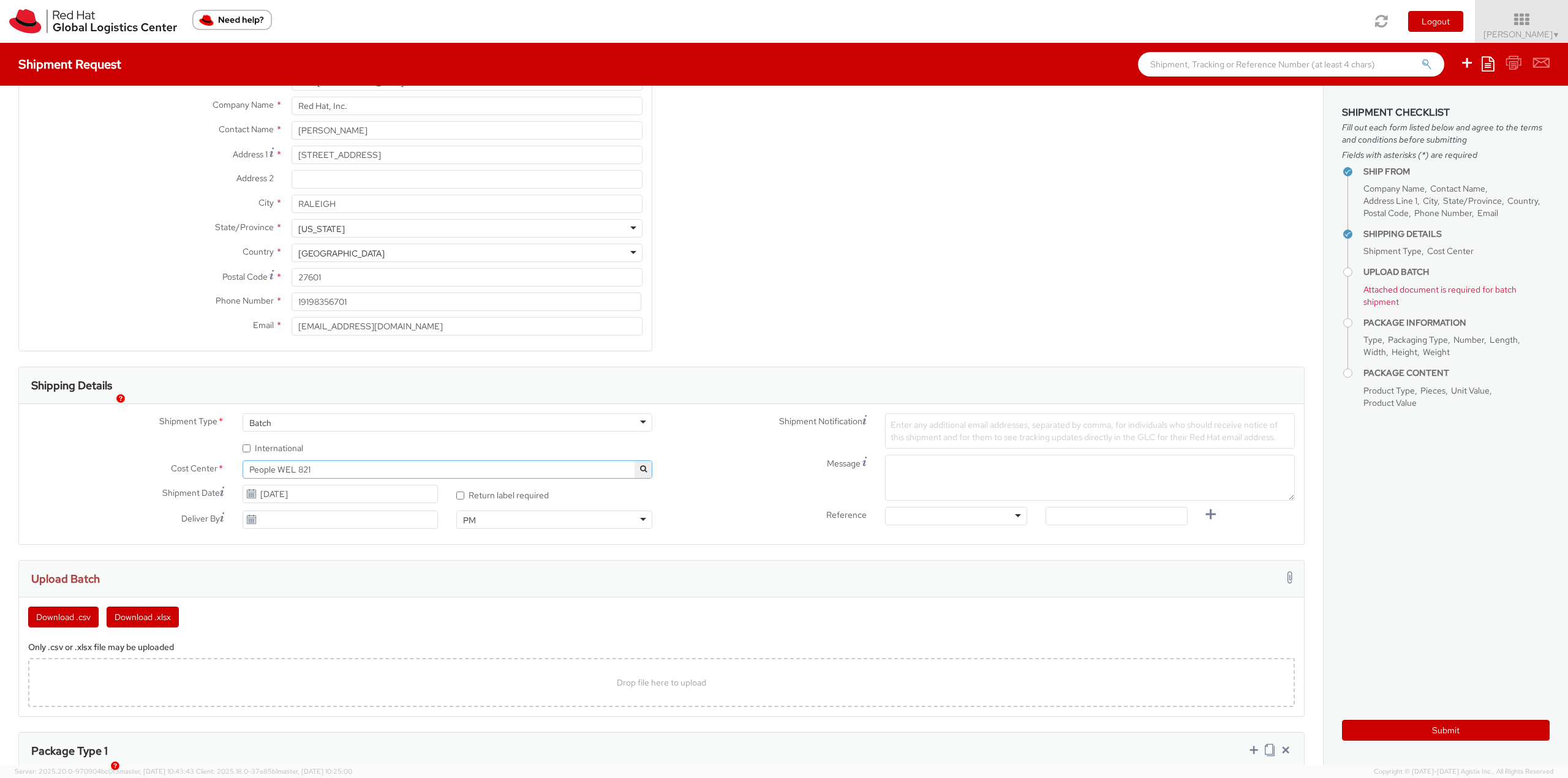
scroll to position [245, 0]
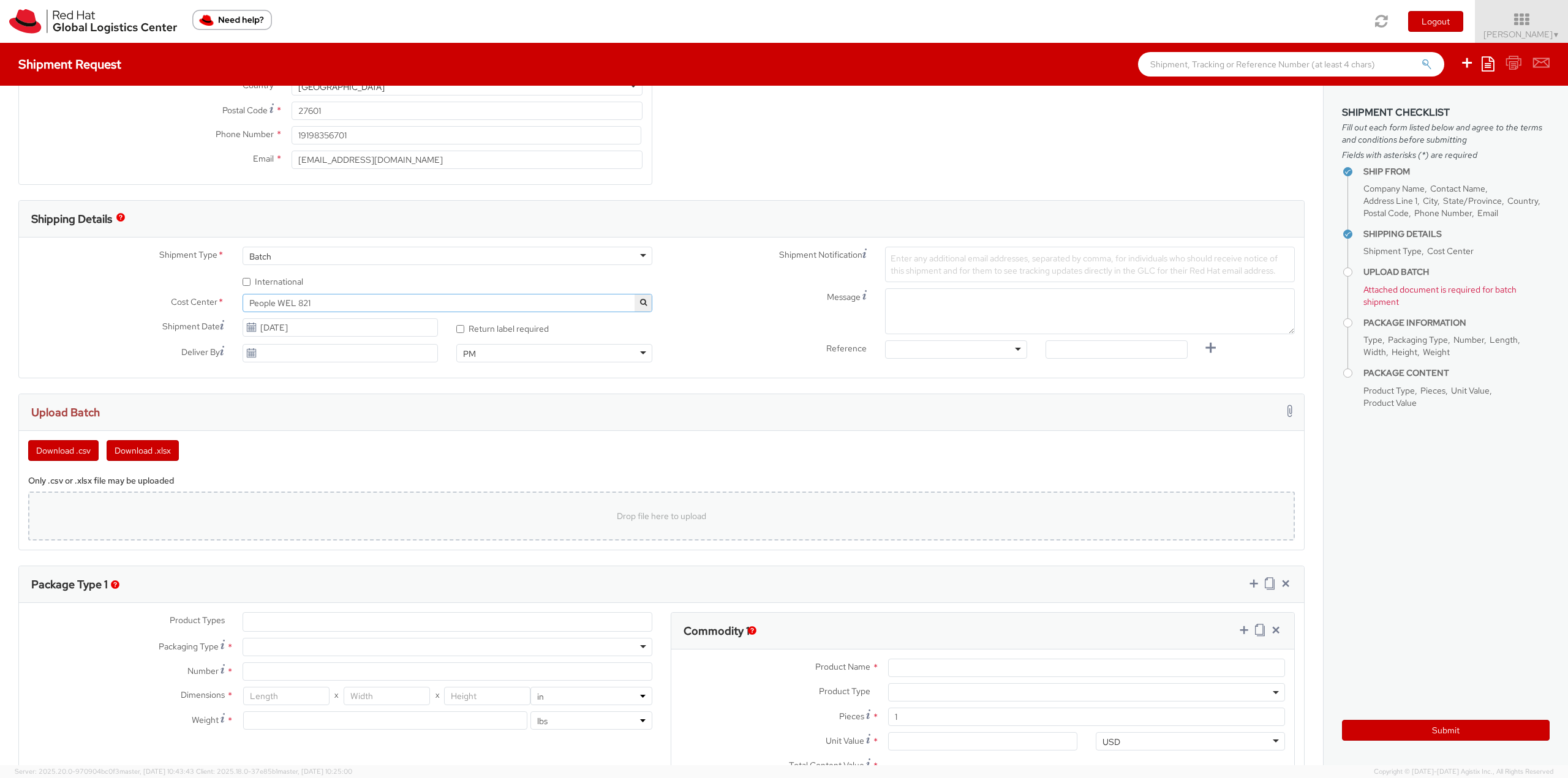
click at [672, 513] on span "Drop file here to upload" at bounding box center [662, 516] width 90 height 11
type input "C:\fakepath\warhw.csv"
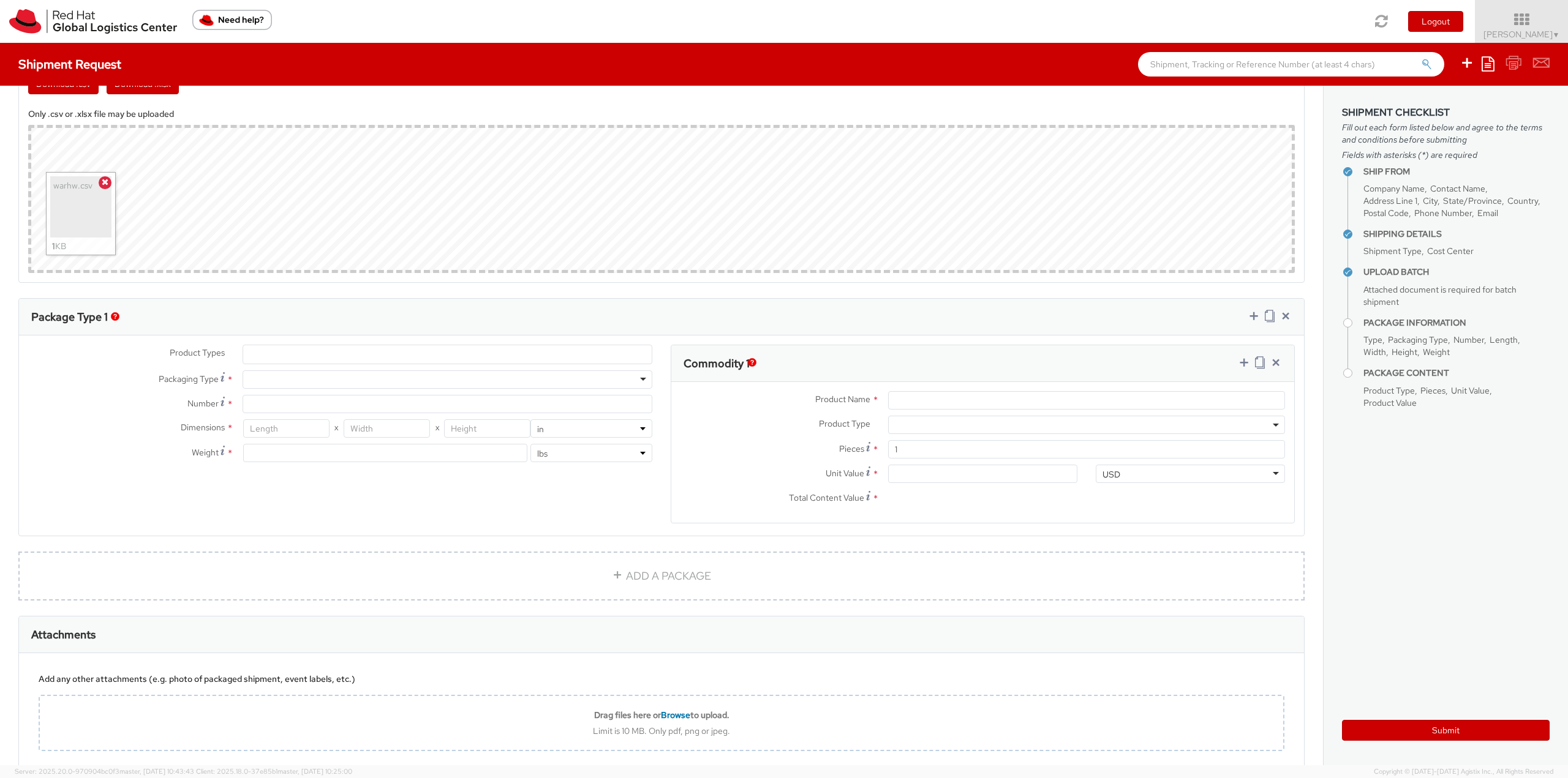
scroll to position [612, 0]
click at [316, 380] on div at bounding box center [447, 379] width 410 height 18
type input "1"
type input "9.5"
type input "12.5"
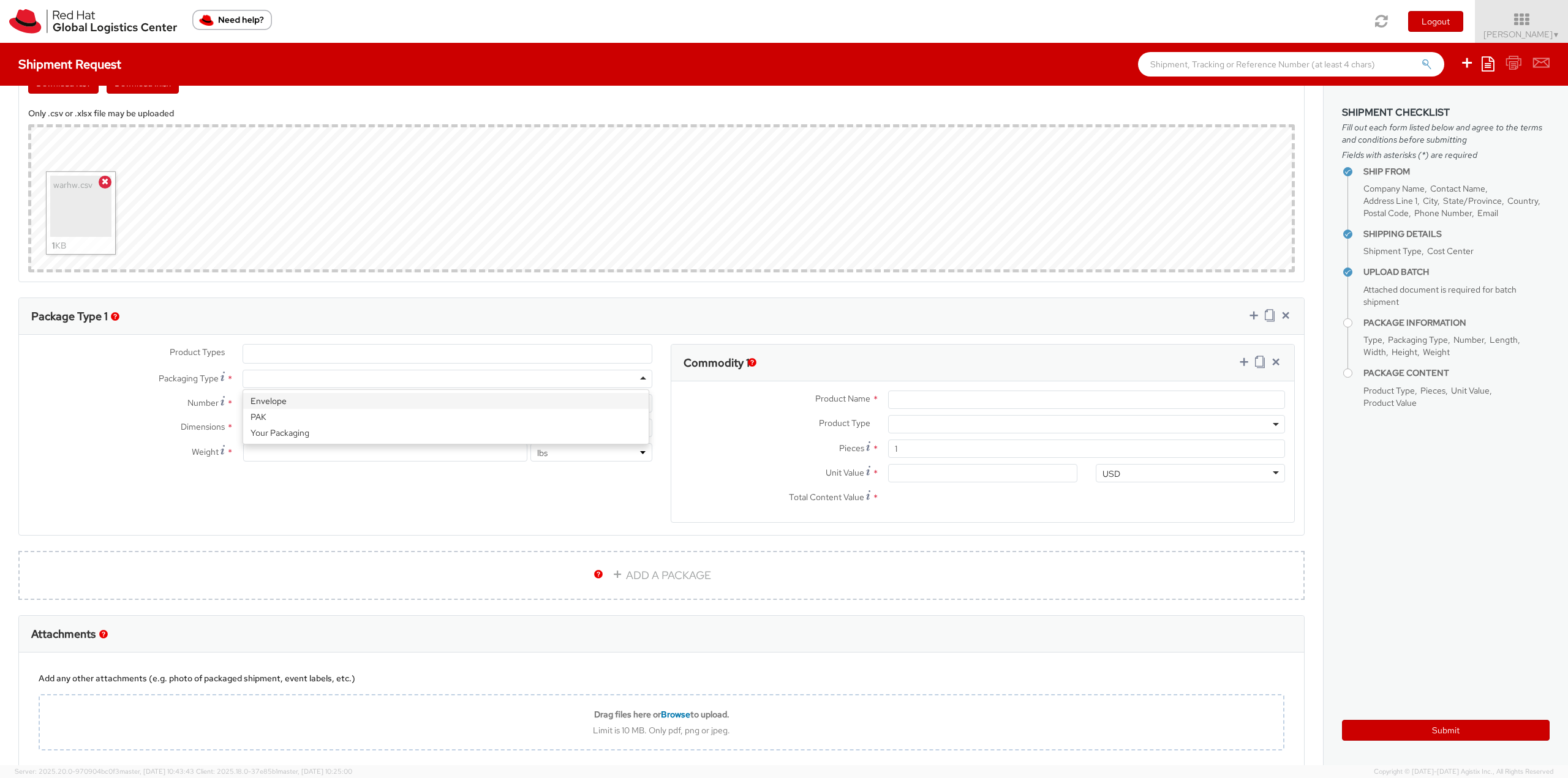
type input "0.25"
type input "1"
click at [272, 403] on input "1" at bounding box center [447, 403] width 410 height 18
click at [902, 405] on input "Product Name *" at bounding box center [1086, 400] width 397 height 18
type input "T-Shirt"
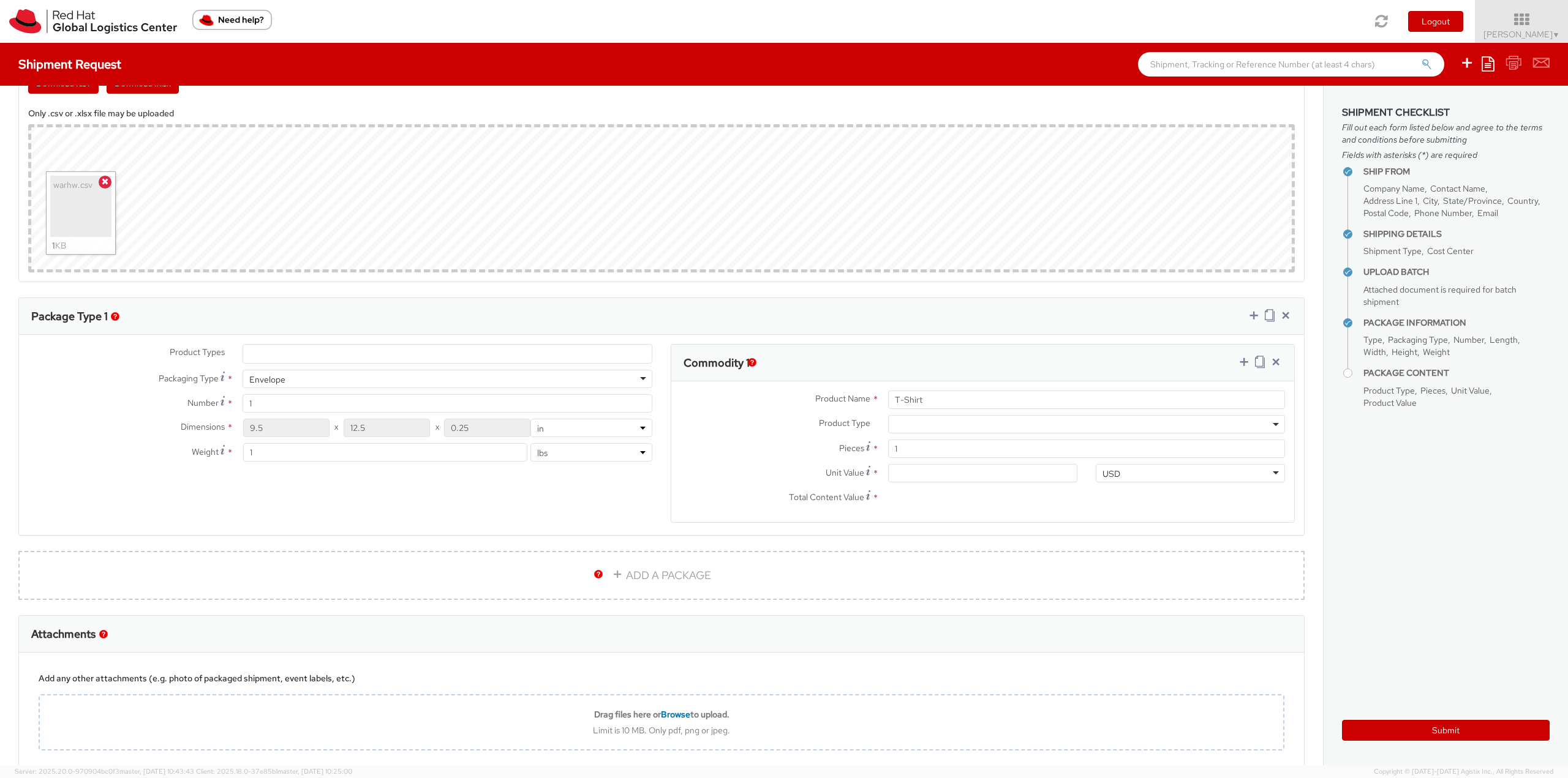
scroll to position [2291, 0]
click at [986, 467] on input "Unit Value *" at bounding box center [982, 473] width 189 height 18
type input "8.00"
type input "8.20"
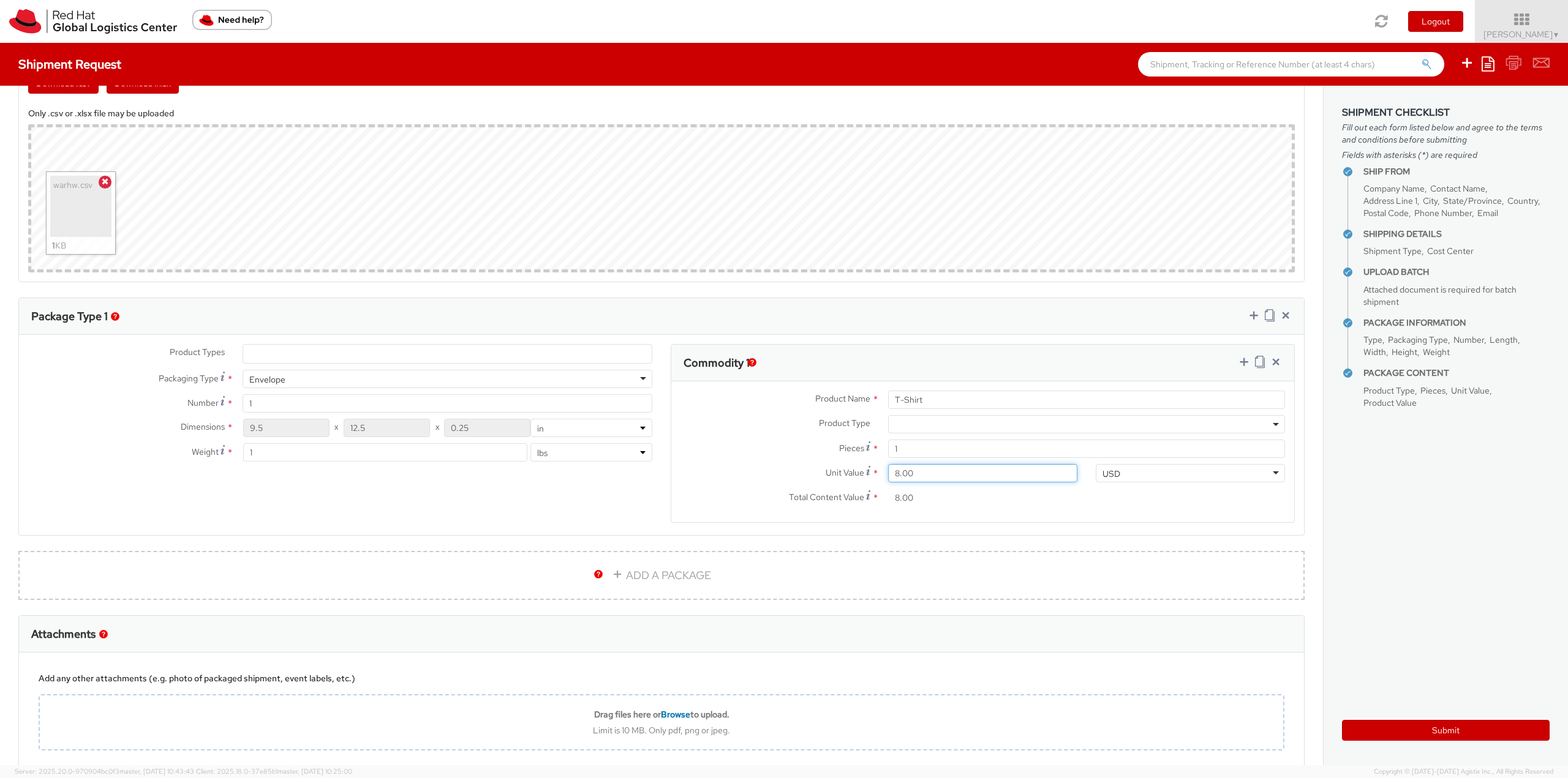
type input "8.20"
type input "8.21"
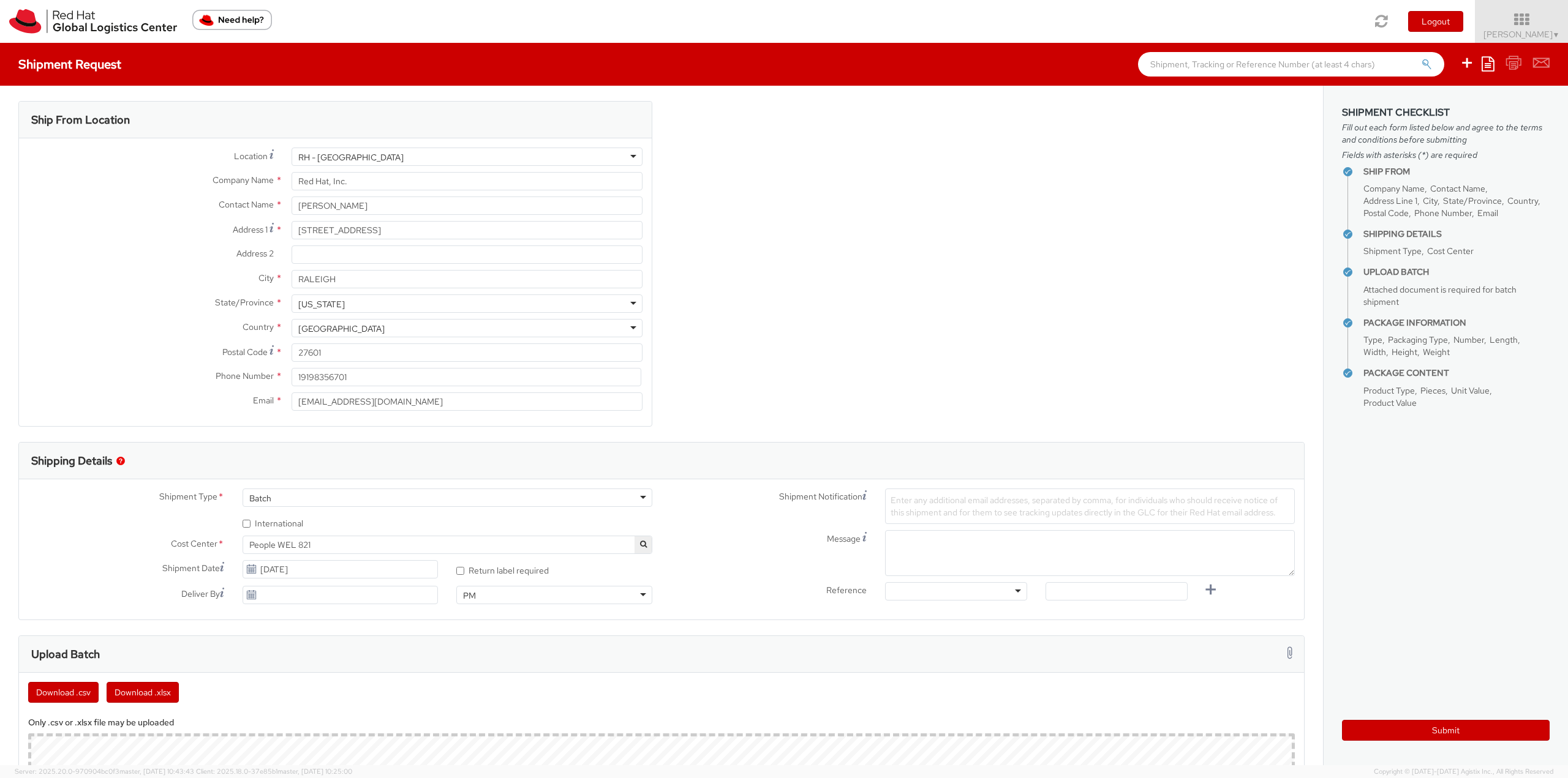
scroll to position [0, 0]
click at [1487, 729] on button "Submit" at bounding box center [1446, 730] width 208 height 21
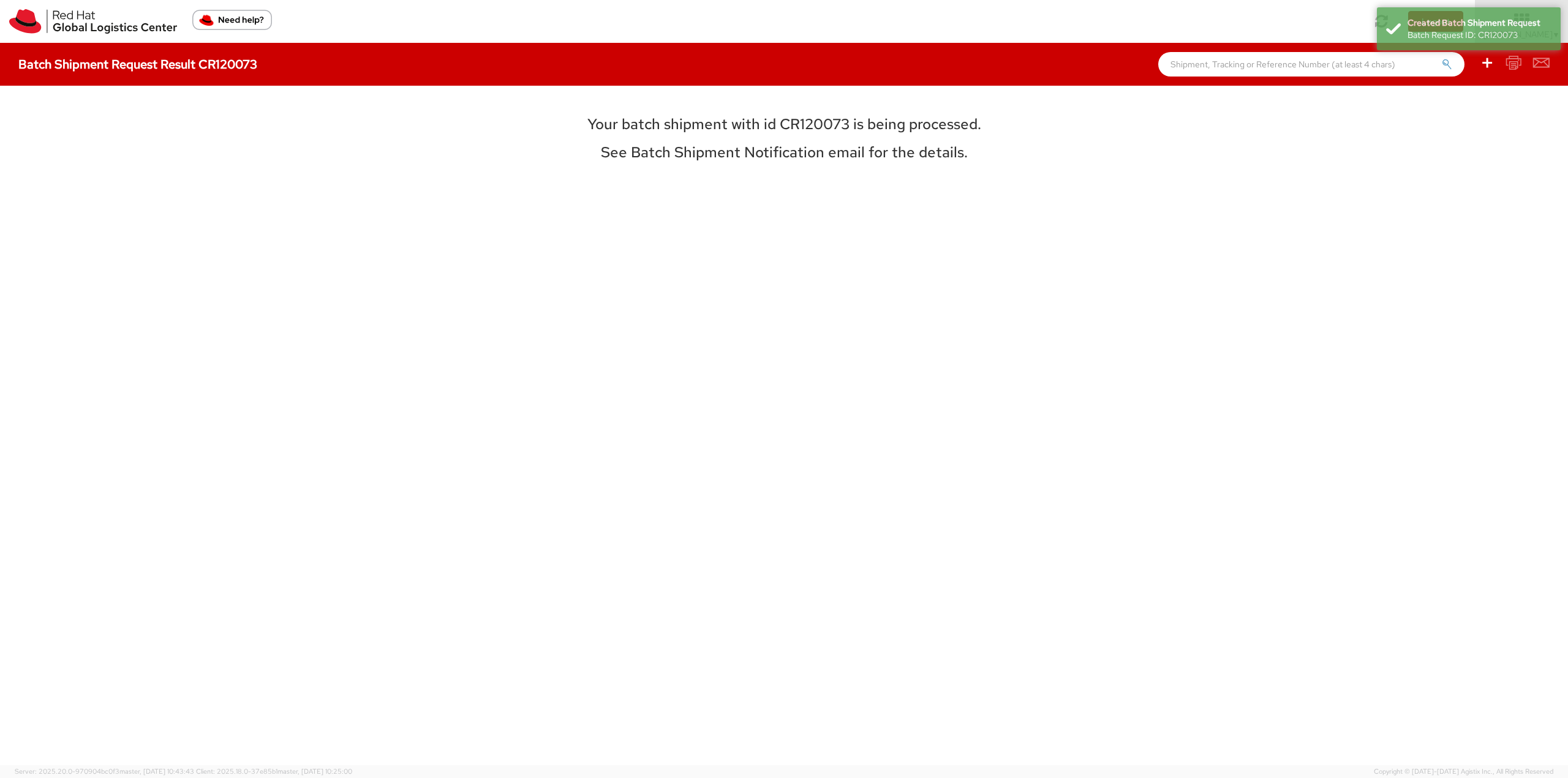
click at [796, 109] on div "Your batch shipment with id CR120073 is being processed. See Batch Shipment Not…" at bounding box center [784, 425] width 548 height 643
click at [796, 116] on h3 "Your batch shipment with id CR120073 is being processed." at bounding box center [784, 124] width 548 height 16
drag, startPoint x: 796, startPoint y: 122, endPoint x: 803, endPoint y: 124, distance: 7.3
click at [797, 123] on h3 "Your batch shipment with id CR120073 is being processed." at bounding box center [784, 124] width 548 height 16
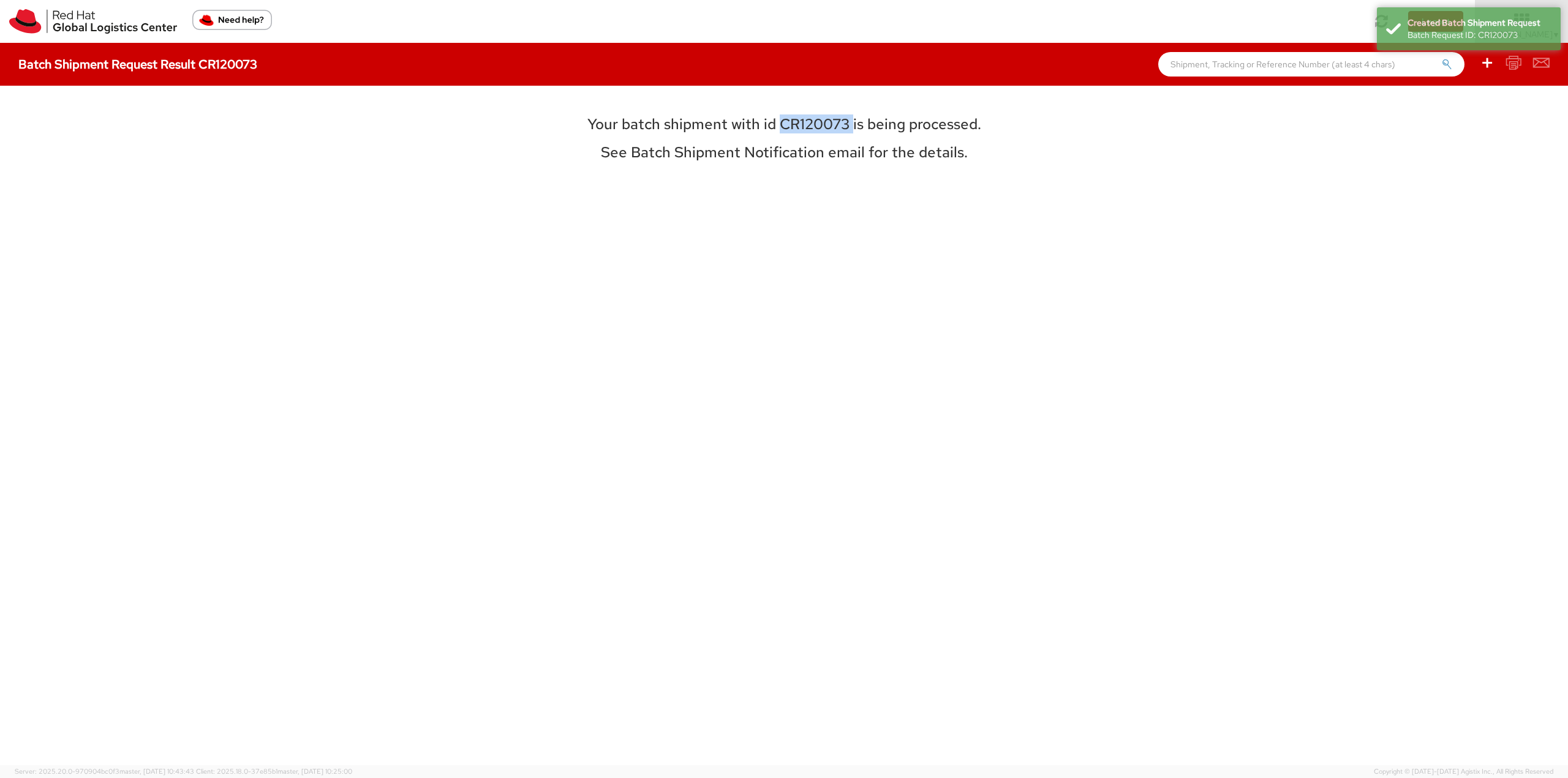
click at [848, 125] on h3 "Your batch shipment with id CR120073 is being processed." at bounding box center [784, 124] width 548 height 16
drag, startPoint x: 844, startPoint y: 123, endPoint x: 781, endPoint y: 132, distance: 63.6
click at [781, 132] on h3 "Your batch shipment with id CR120073 is being processed." at bounding box center [784, 124] width 548 height 16
copy h3 "CR120073"
